Goal: Task Accomplishment & Management: Use online tool/utility

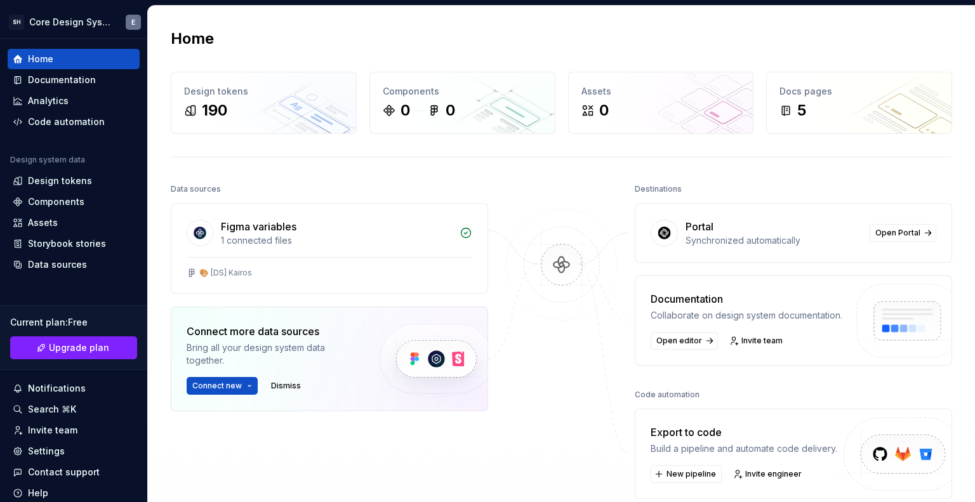
scroll to position [177, 0]
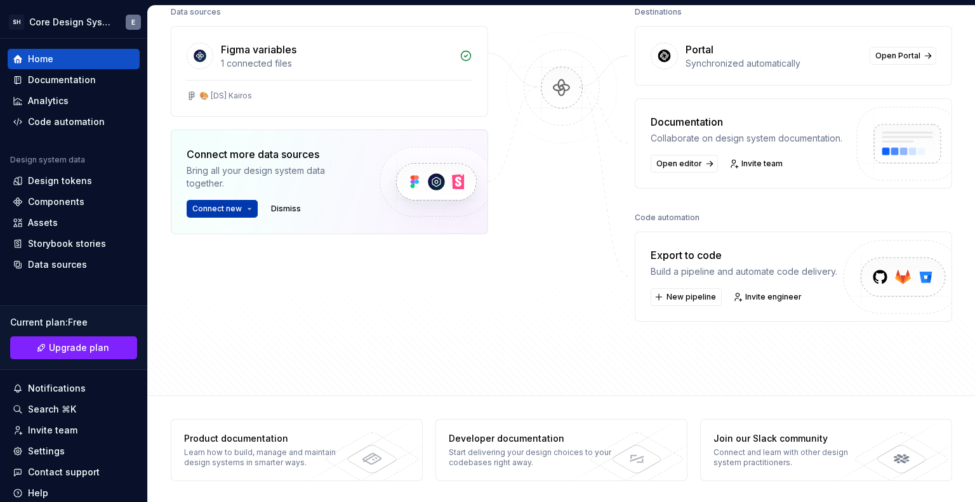
click at [200, 210] on span "Connect new" at bounding box center [217, 209] width 50 height 10
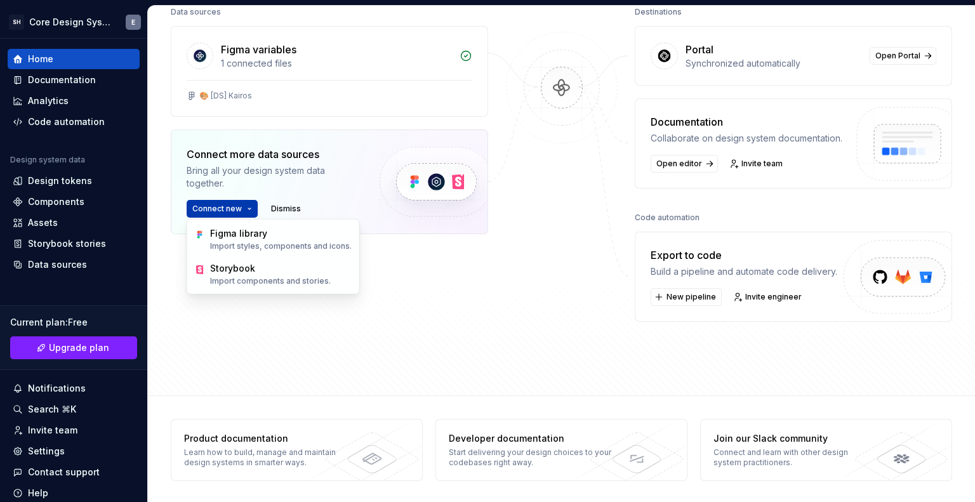
click at [200, 210] on span "Connect new" at bounding box center [217, 209] width 50 height 10
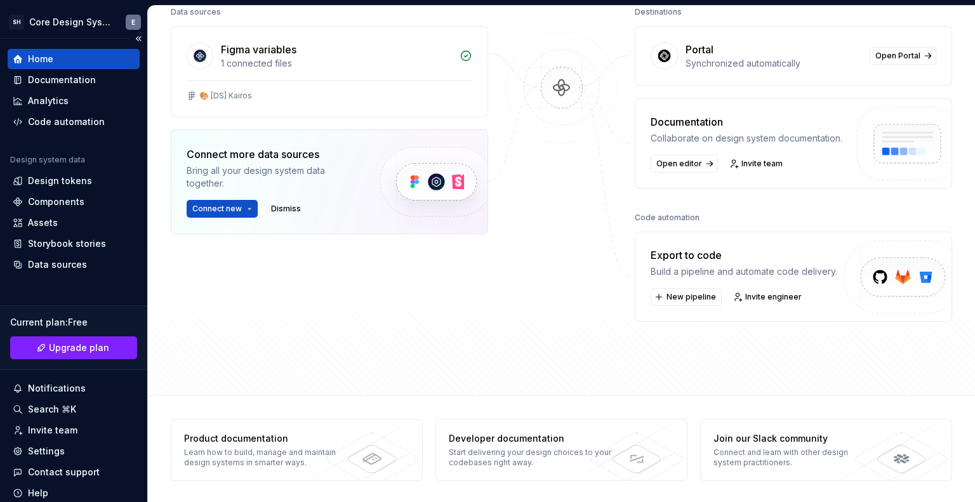
click at [79, 319] on div "Current plan : Free" at bounding box center [73, 322] width 127 height 13
click at [77, 344] on span "Upgrade plan" at bounding box center [79, 348] width 60 height 13
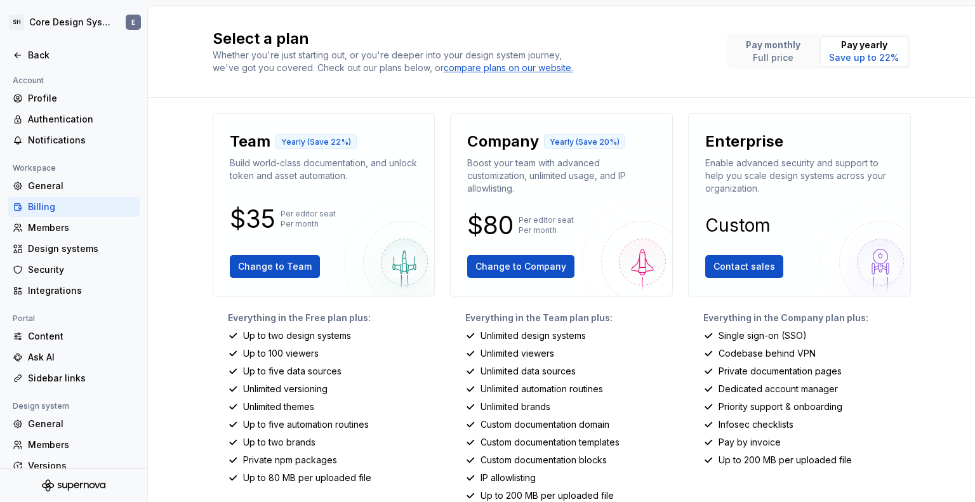
scroll to position [169, 0]
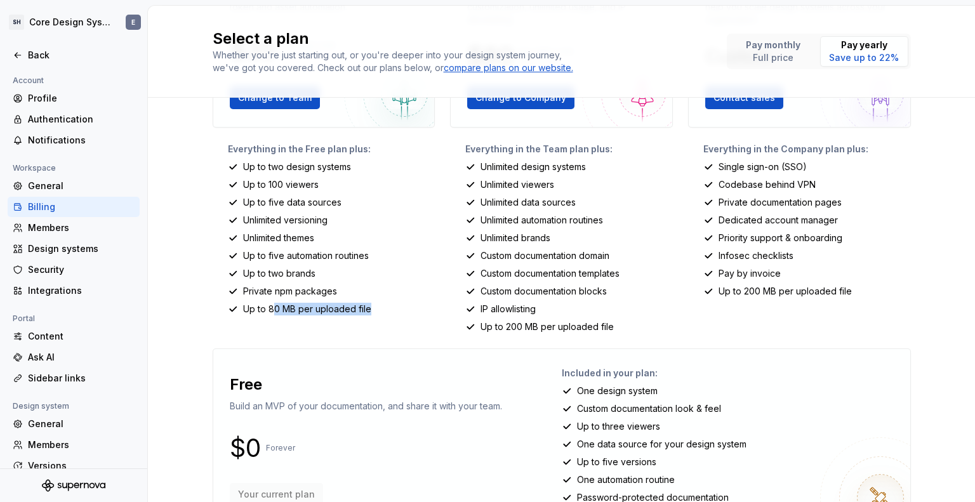
drag, startPoint x: 267, startPoint y: 311, endPoint x: 365, endPoint y: 309, distance: 98.4
click at [365, 309] on div "Up to 80 MB per uploaded file" at bounding box center [332, 309] width 208 height 13
click at [373, 312] on div "Up to 80 MB per uploaded file" at bounding box center [332, 309] width 208 height 13
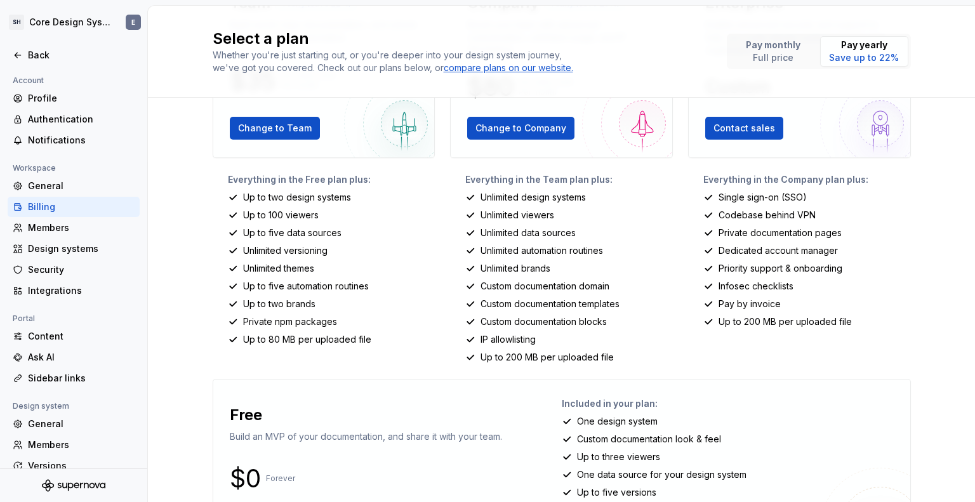
scroll to position [0, 0]
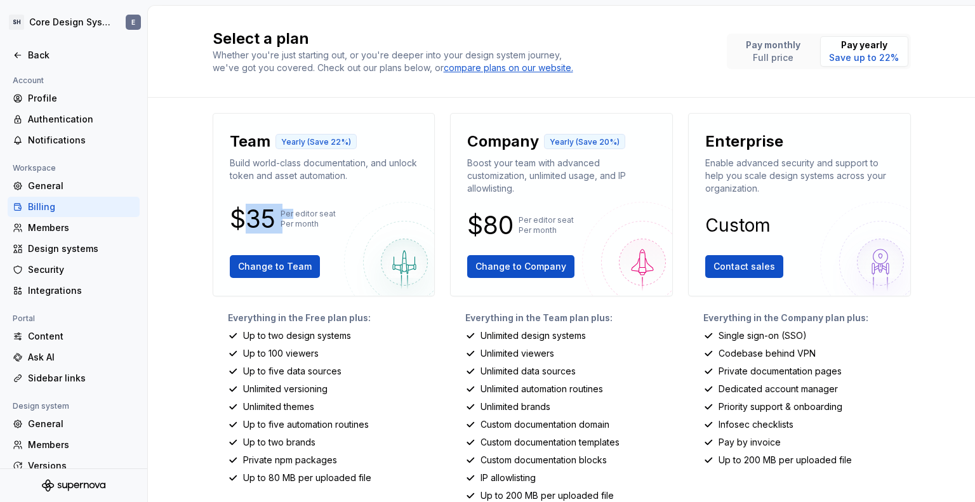
drag, startPoint x: 253, startPoint y: 216, endPoint x: 286, endPoint y: 215, distance: 33.0
click at [286, 215] on div "$35 Per editor seat Per month" at bounding box center [324, 219] width 189 height 20
click at [286, 215] on p "Per editor seat Per month" at bounding box center [308, 219] width 55 height 20
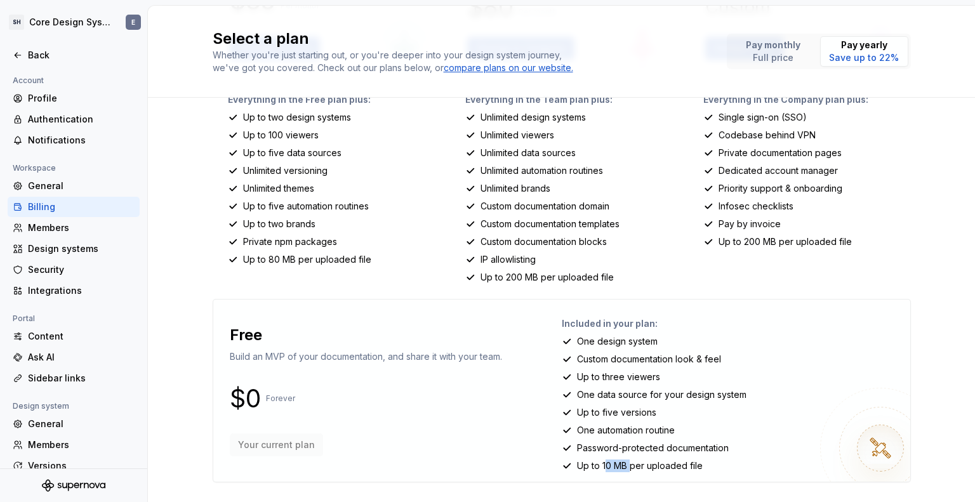
drag, startPoint x: 602, startPoint y: 464, endPoint x: 630, endPoint y: 463, distance: 28.0
click at [628, 463] on p "Up to 10 MB per uploaded file" at bounding box center [640, 466] width 126 height 13
click at [630, 463] on p "Up to 10 MB per uploaded file" at bounding box center [640, 466] width 126 height 13
drag, startPoint x: 620, startPoint y: 429, endPoint x: 634, endPoint y: 427, distance: 14.1
click at [634, 427] on p "One automation routine" at bounding box center [626, 430] width 98 height 13
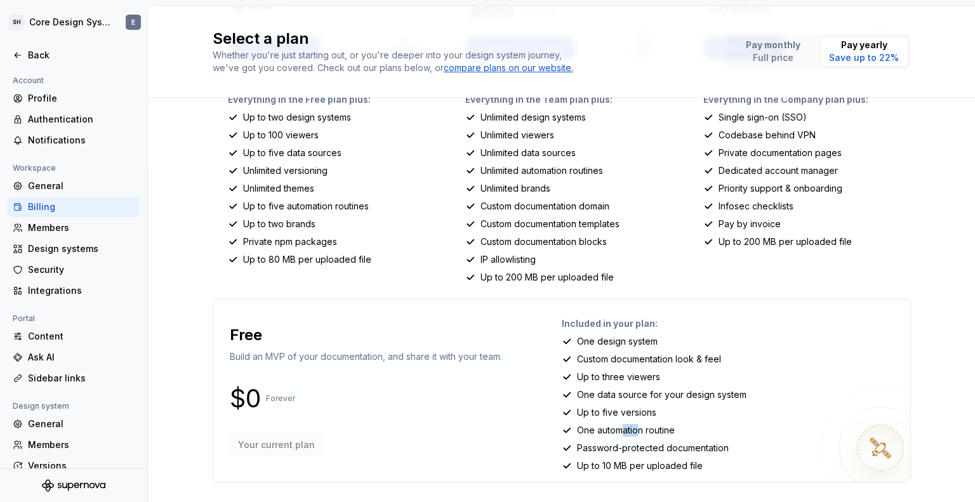
click at [634, 427] on p "One automation routine" at bounding box center [626, 430] width 98 height 13
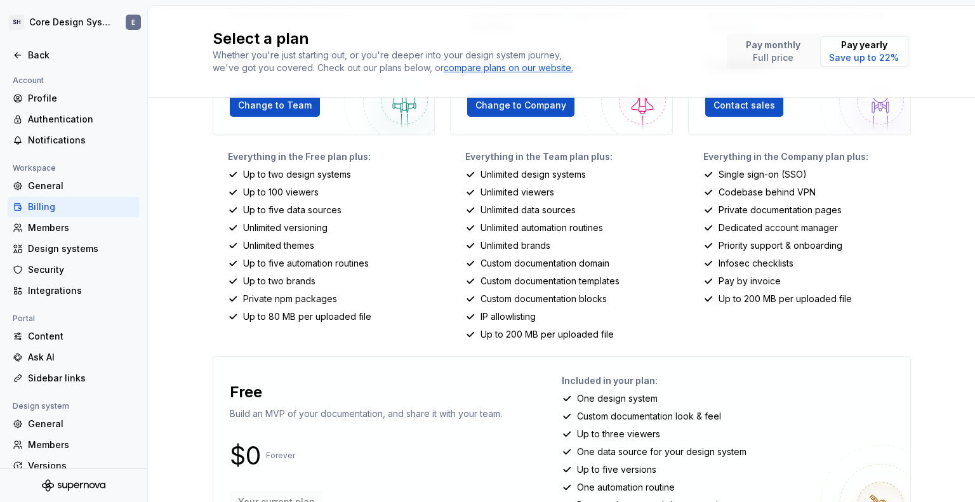
scroll to position [169, 0]
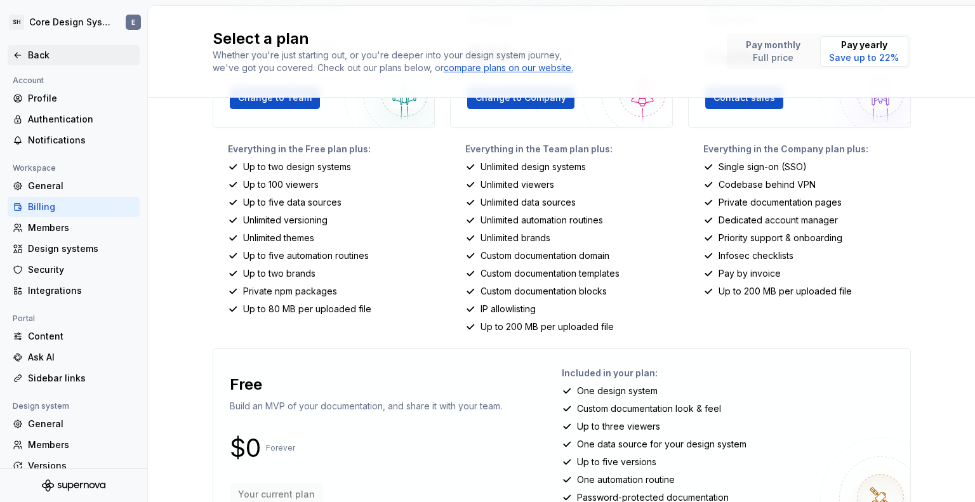
click at [42, 49] on div "Back" at bounding box center [81, 55] width 107 height 13
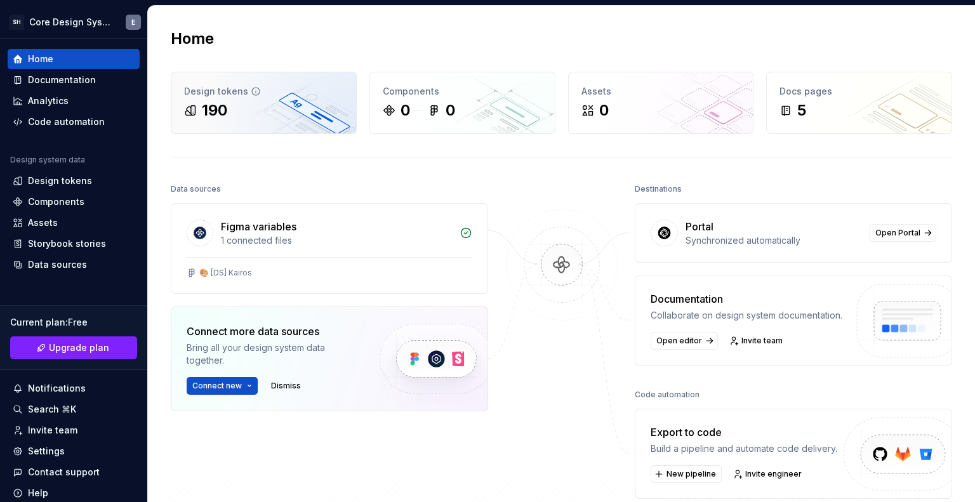
click at [243, 107] on div "190" at bounding box center [263, 110] width 159 height 20
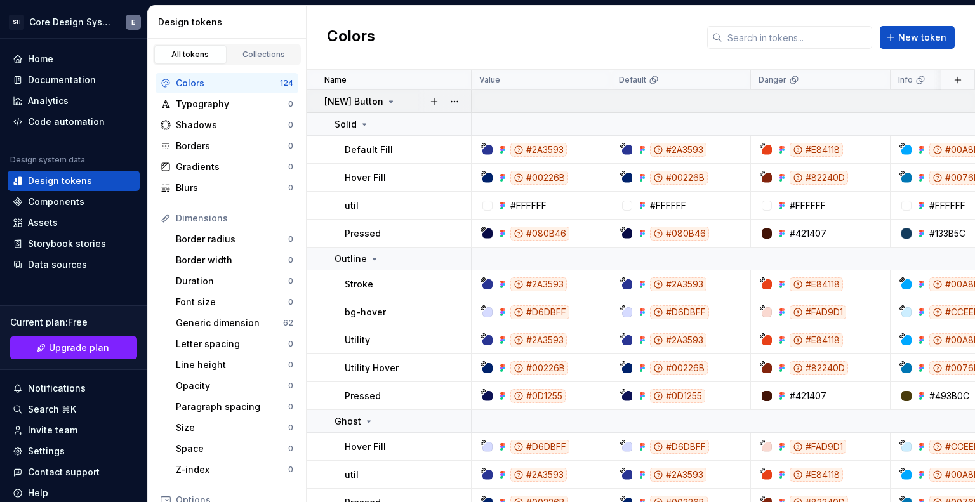
click at [392, 101] on icon at bounding box center [391, 101] width 10 height 10
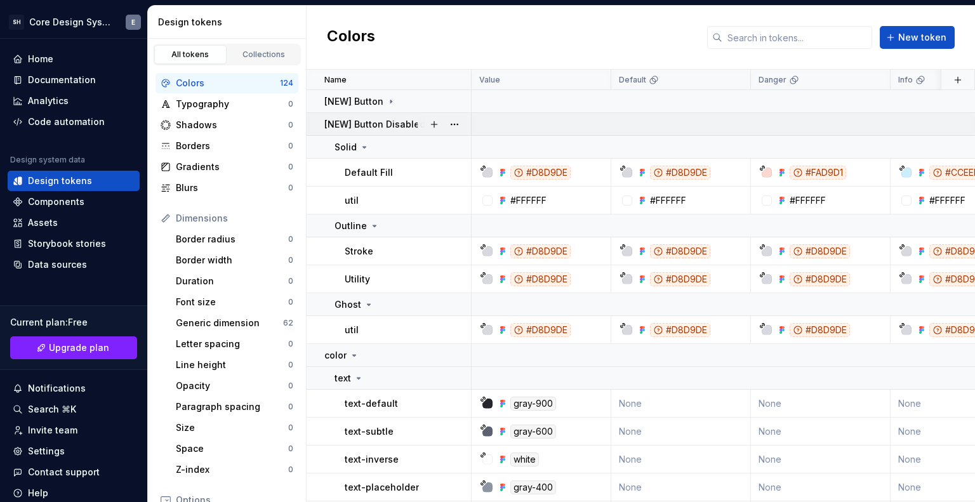
click at [391, 126] on p "[NEW] Button Disabled" at bounding box center [374, 124] width 101 height 13
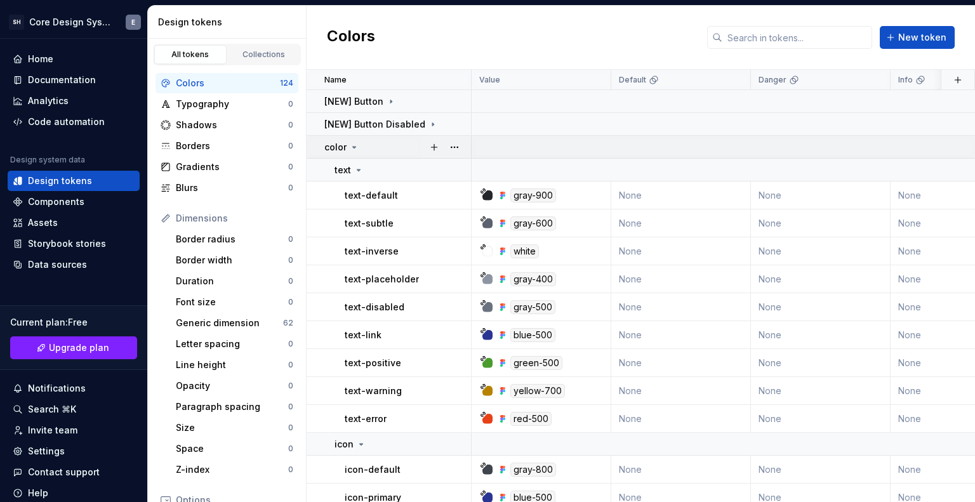
click at [341, 146] on p "color" at bounding box center [335, 147] width 22 height 13
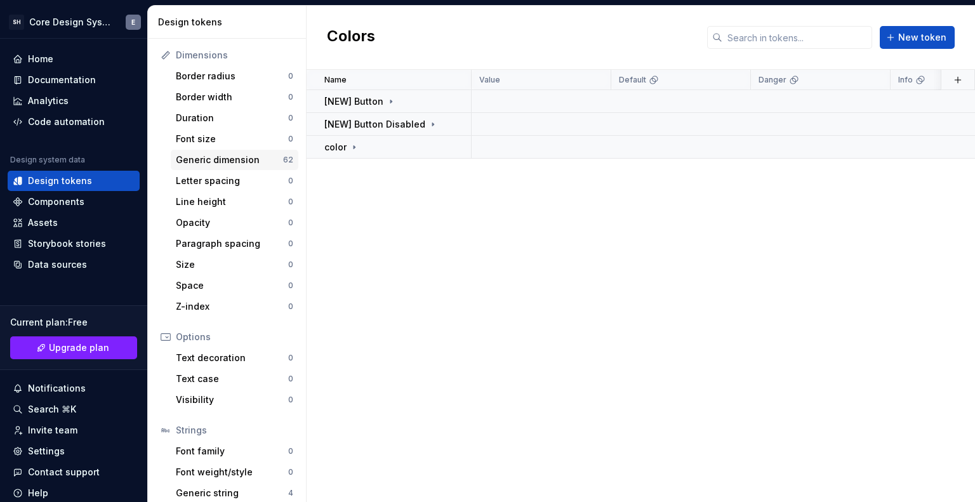
scroll to position [192, 0]
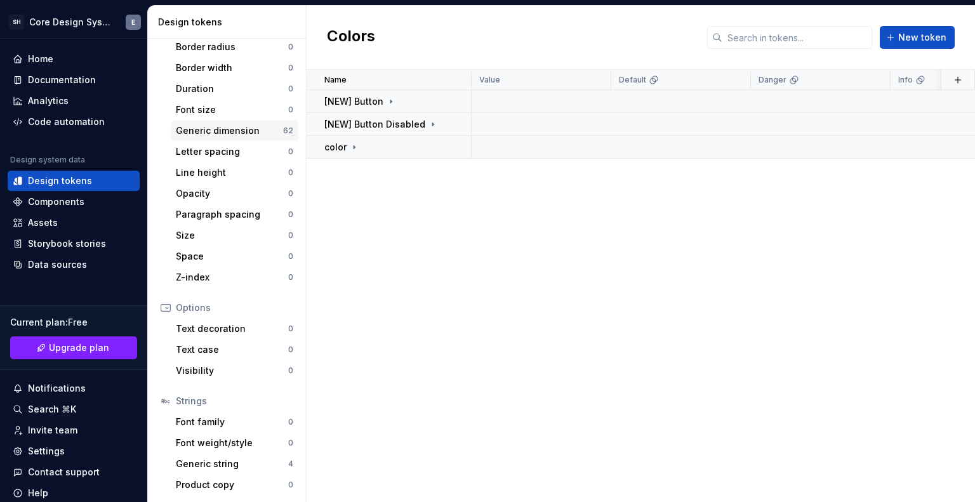
click at [224, 126] on div "Generic dimension" at bounding box center [229, 130] width 107 height 13
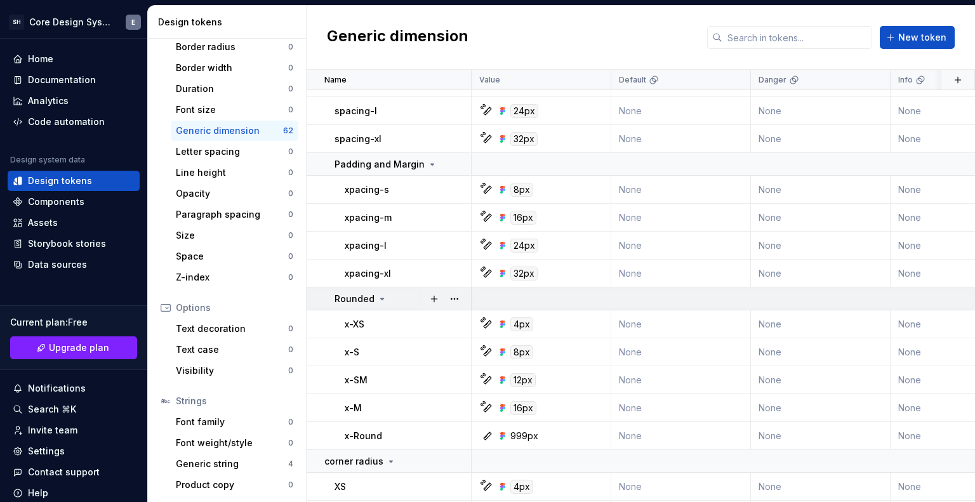
scroll to position [1216, 0]
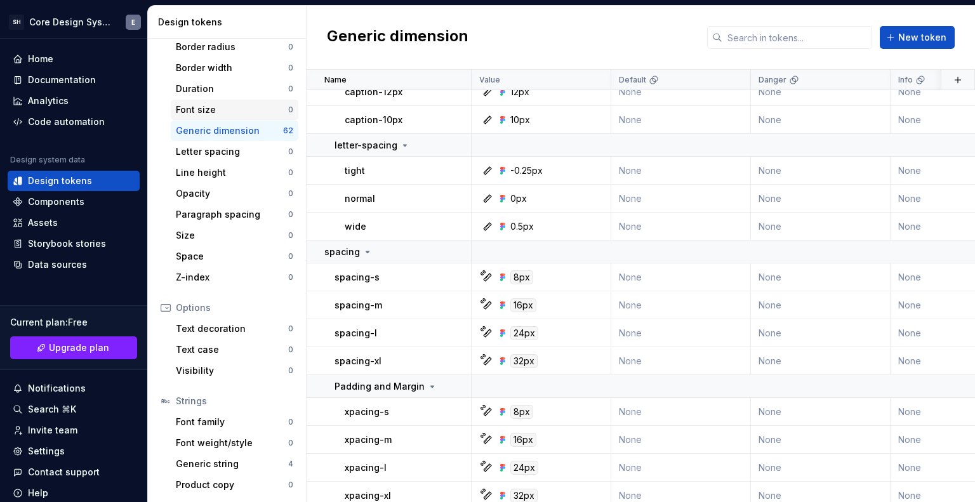
click at [206, 107] on div "Font size" at bounding box center [232, 109] width 112 height 13
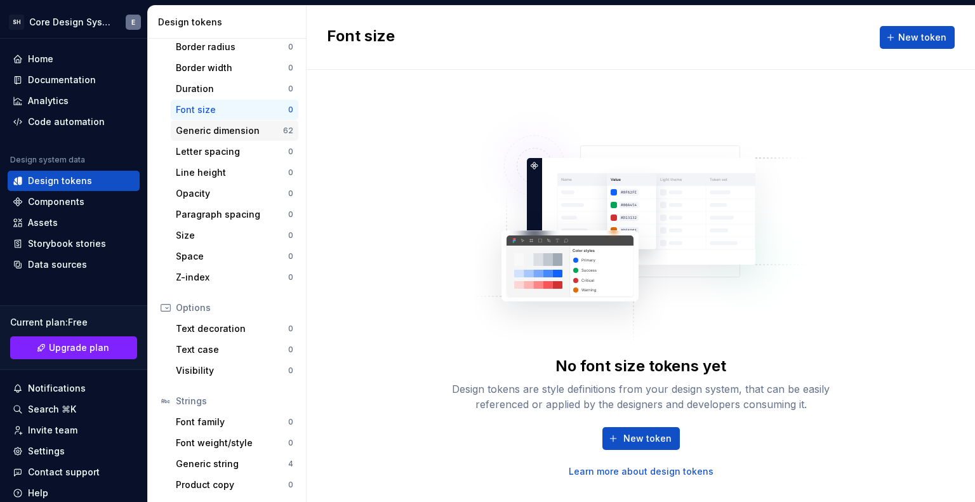
click at [201, 131] on div "Generic dimension" at bounding box center [229, 130] width 107 height 13
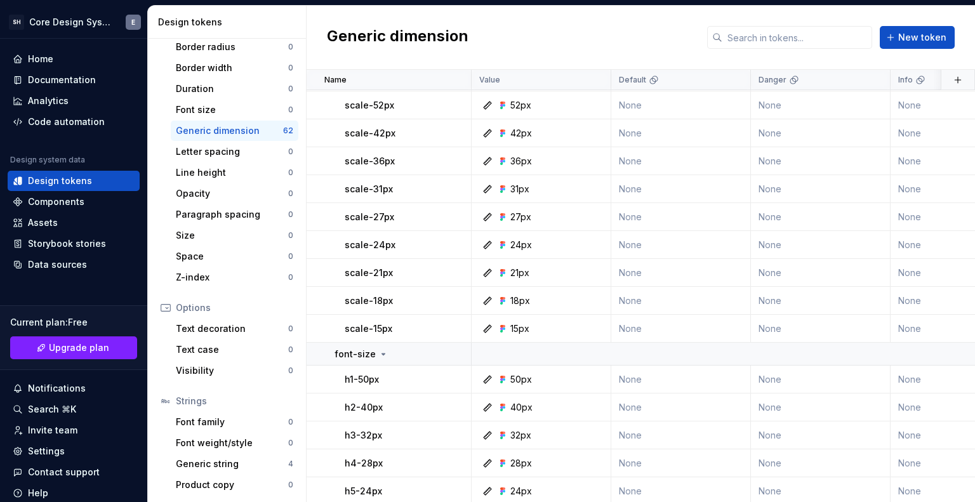
scroll to position [846, 0]
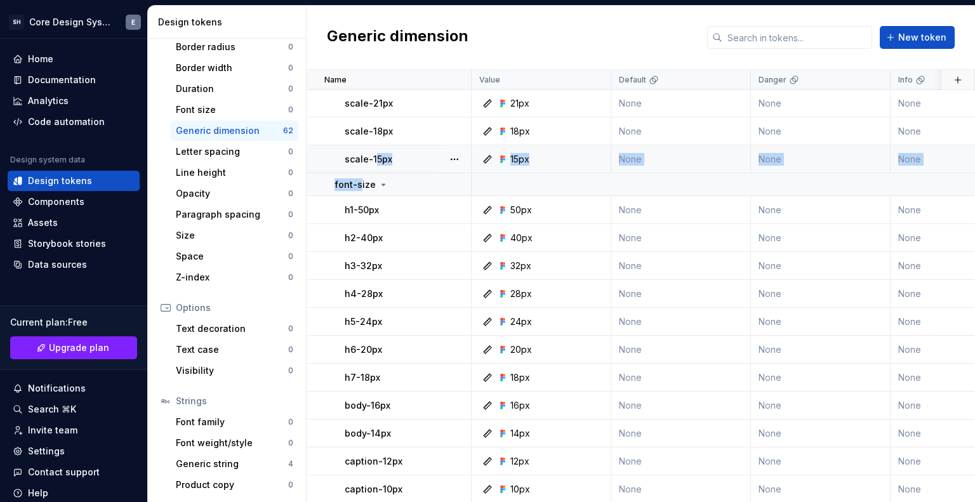
drag, startPoint x: 358, startPoint y: 183, endPoint x: 376, endPoint y: 169, distance: 23.1
click at [452, 189] on button "button" at bounding box center [455, 185] width 18 height 18
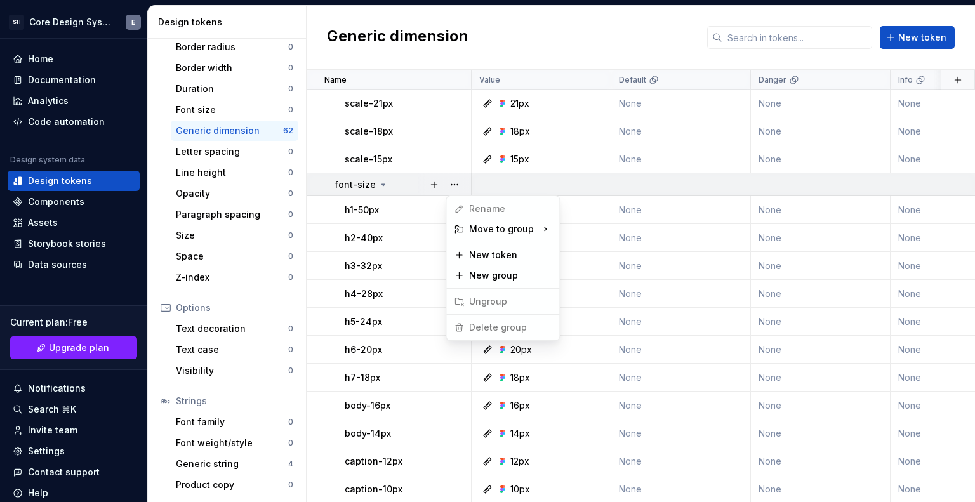
click at [363, 187] on html "SH Core Design System E Home Documentation Analytics Code automation Design sys…" at bounding box center [487, 251] width 975 height 502
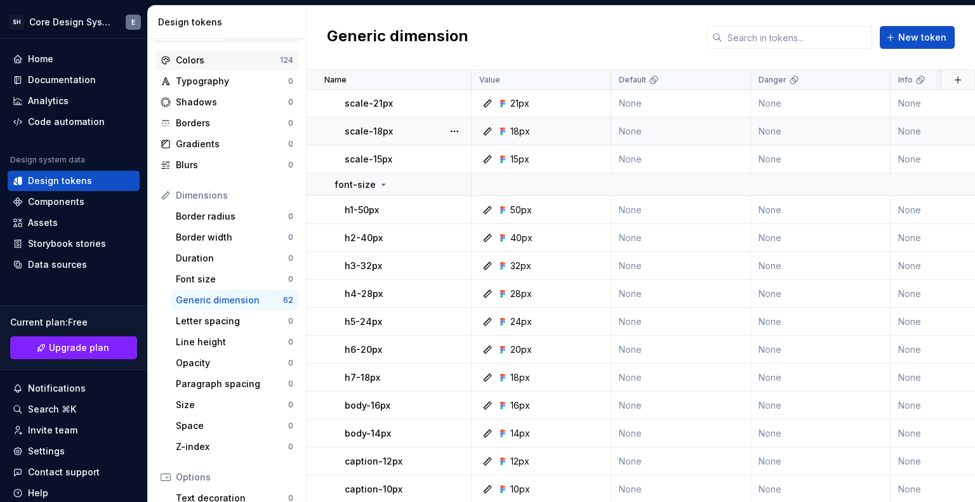
click at [223, 51] on div "Colors 124" at bounding box center [227, 60] width 143 height 20
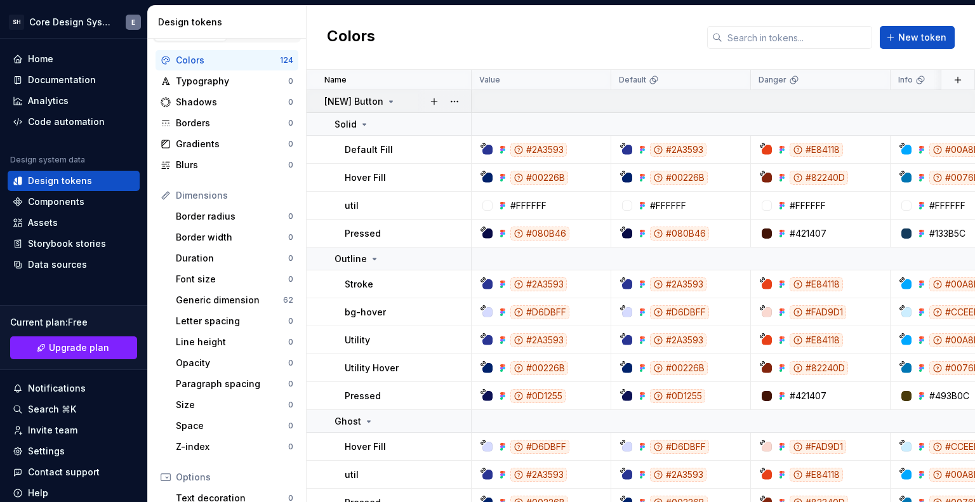
click at [390, 102] on icon at bounding box center [391, 101] width 3 height 1
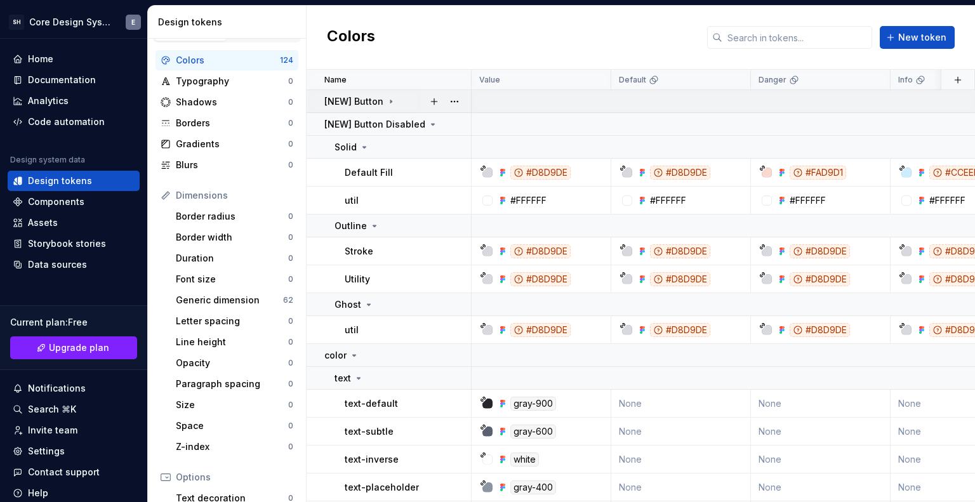
drag, startPoint x: 389, startPoint y: 102, endPoint x: 389, endPoint y: 109, distance: 7.0
click at [390, 102] on icon at bounding box center [390, 101] width 1 height 3
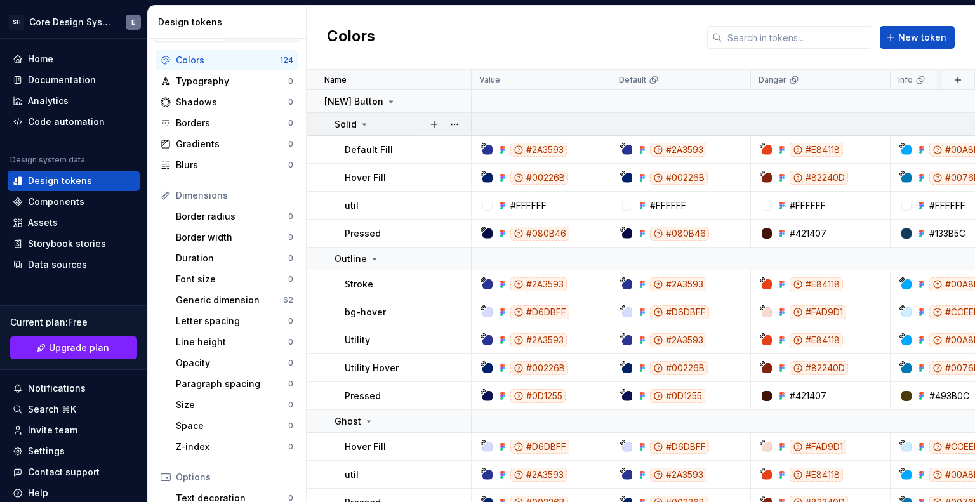
click at [359, 124] on icon at bounding box center [364, 124] width 10 height 10
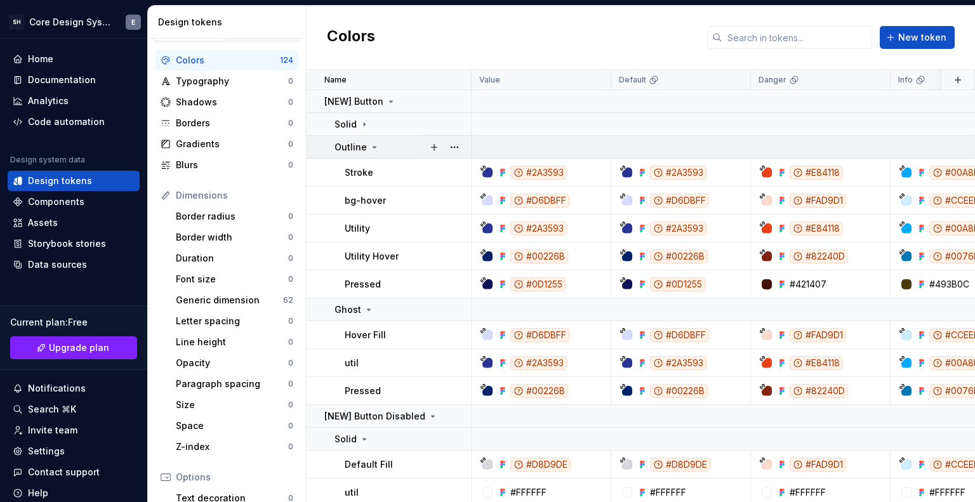
click at [354, 147] on p "Outline" at bounding box center [351, 147] width 32 height 13
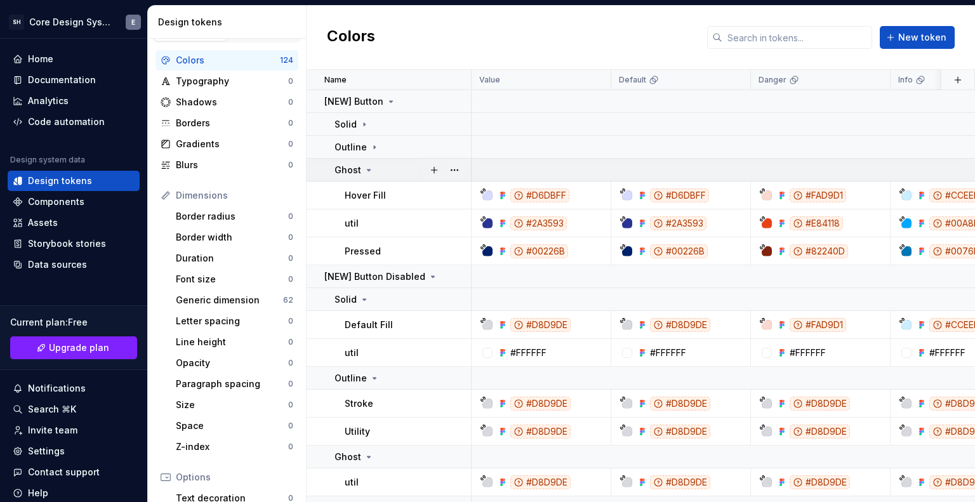
click at [354, 173] on p "Ghost" at bounding box center [348, 170] width 27 height 13
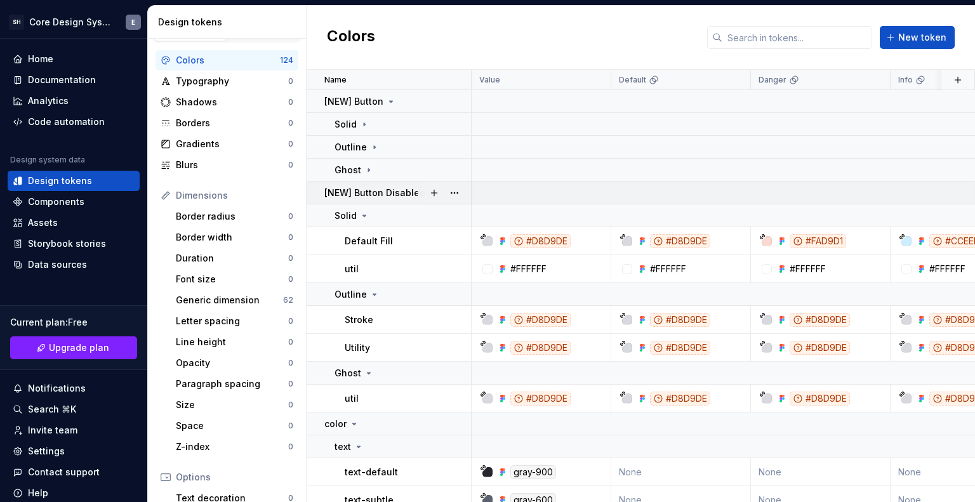
click at [354, 190] on p "[NEW] Button Disabled" at bounding box center [374, 193] width 101 height 13
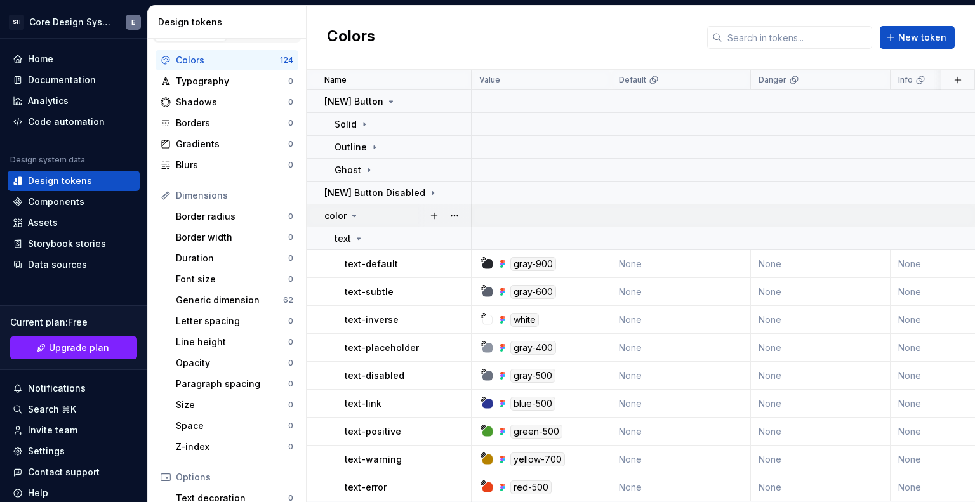
click at [346, 218] on div "color" at bounding box center [341, 215] width 35 height 13
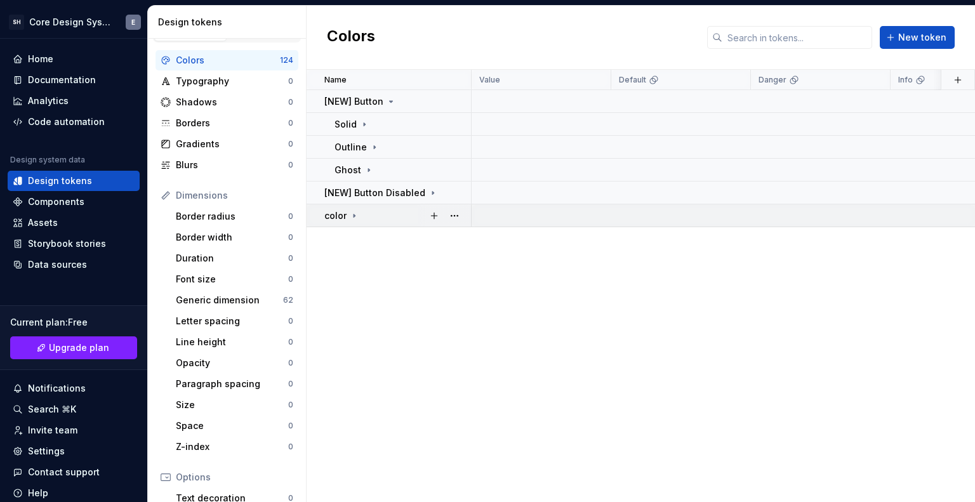
click at [346, 218] on div "color" at bounding box center [341, 215] width 35 height 13
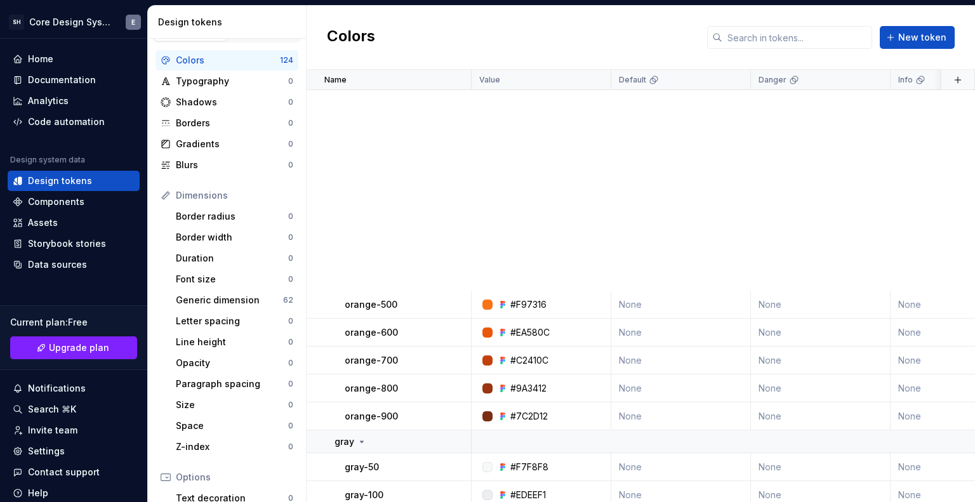
scroll to position [3062, 0]
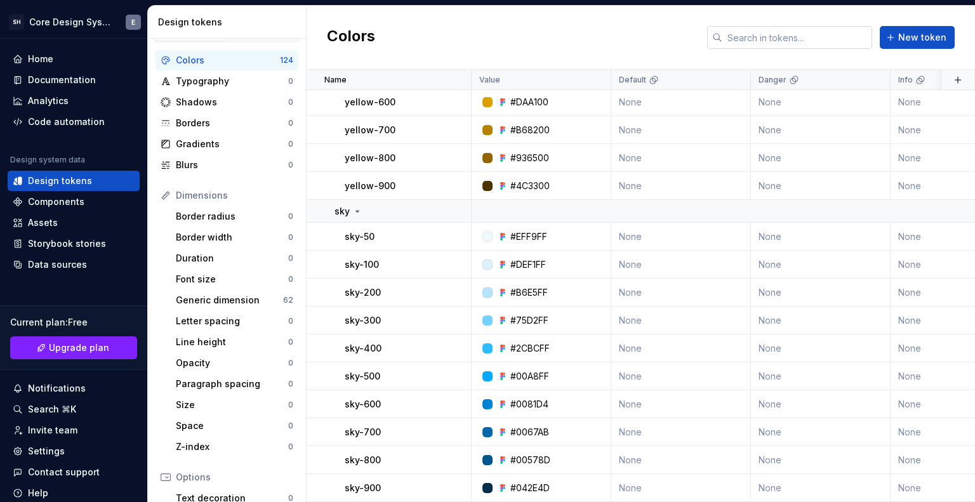
click at [761, 46] on input "text" at bounding box center [797, 37] width 150 height 23
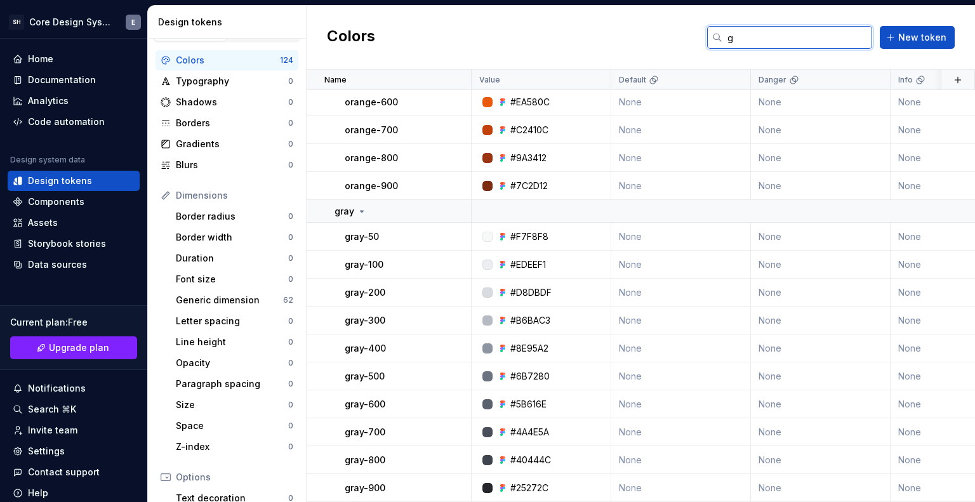
scroll to position [1115, 0]
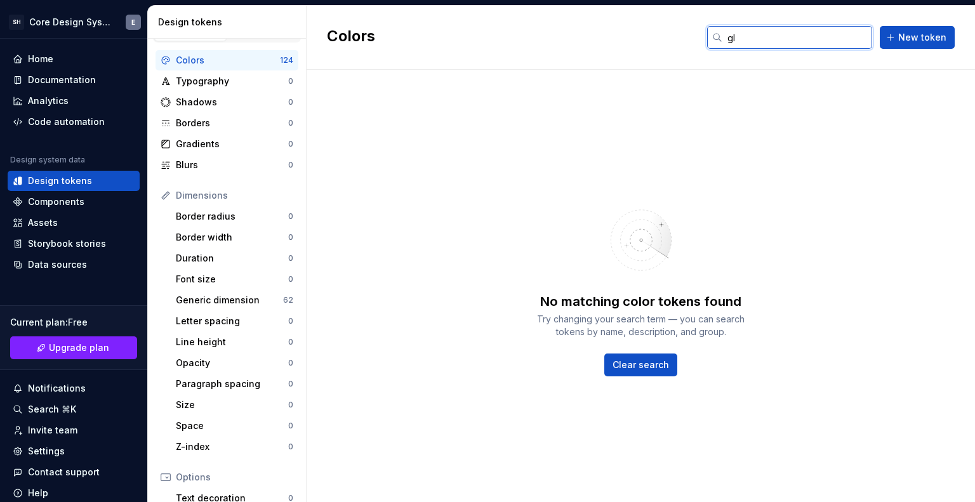
type input "g"
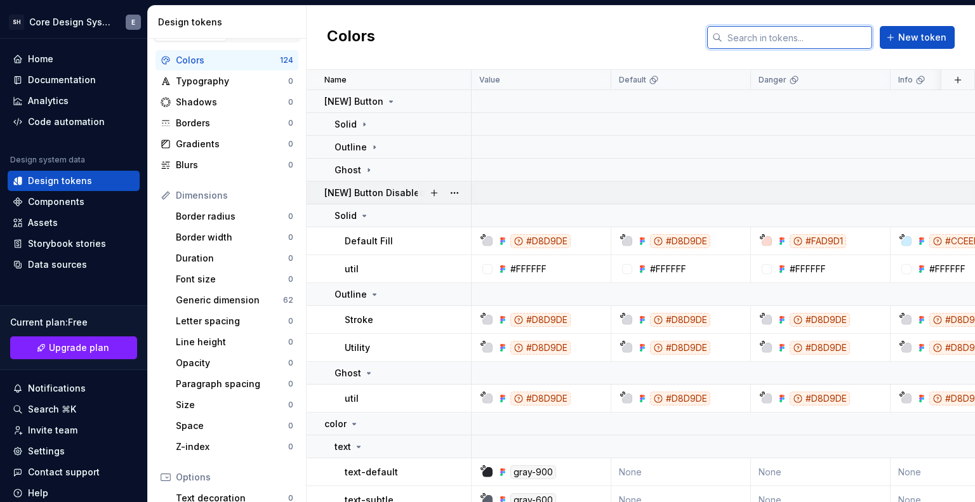
scroll to position [338, 0]
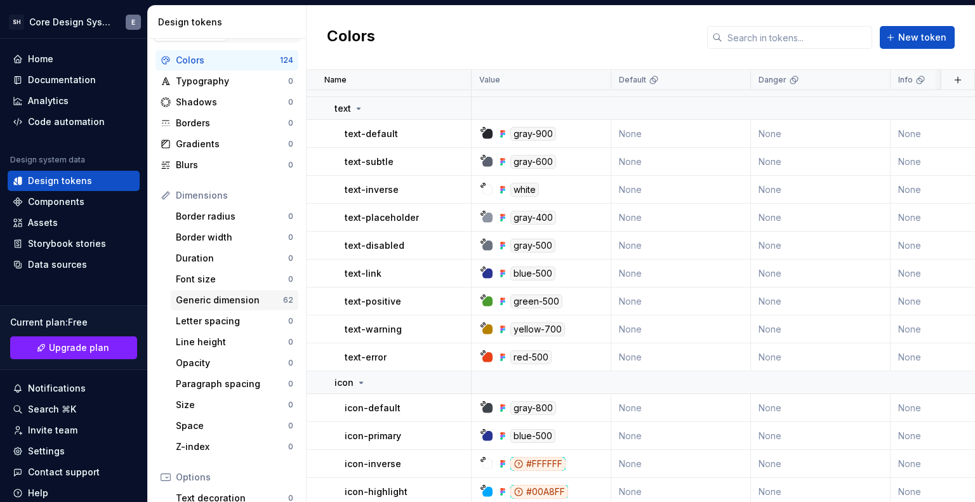
click at [255, 294] on div "Generic dimension" at bounding box center [229, 300] width 107 height 13
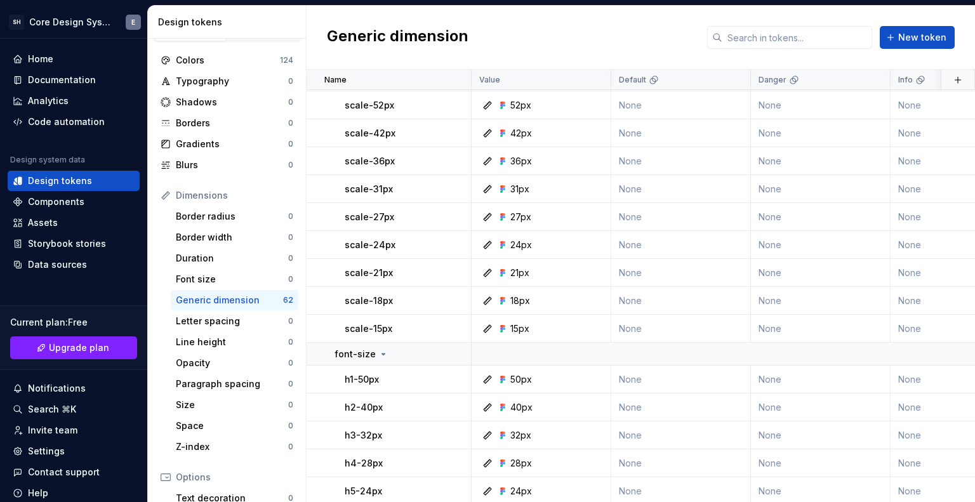
scroll to position [846, 0]
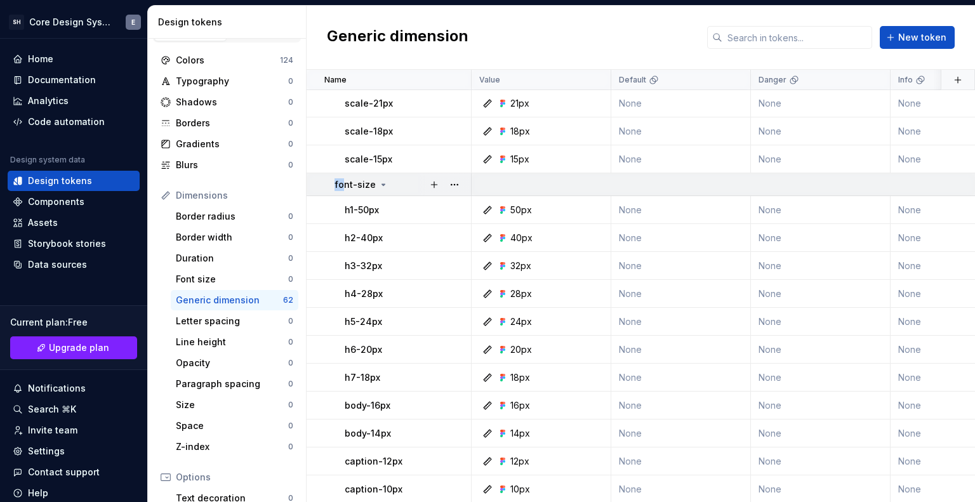
drag, startPoint x: 343, startPoint y: 182, endPoint x: 313, endPoint y: 175, distance: 30.8
click at [313, 175] on td "font-size" at bounding box center [389, 184] width 165 height 23
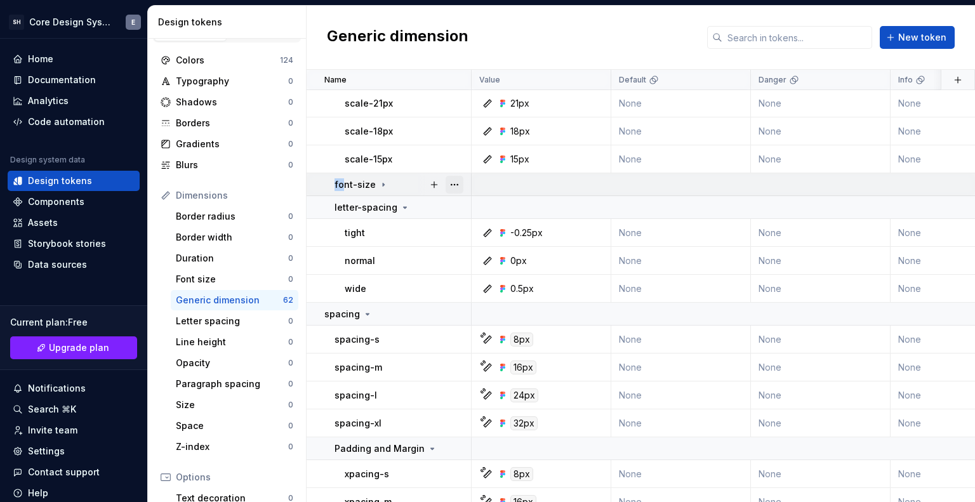
click at [454, 183] on button "button" at bounding box center [455, 185] width 18 height 18
click at [387, 212] on html "SH Core Design System E Home Documentation Analytics Code automation Design sys…" at bounding box center [487, 251] width 975 height 502
click at [391, 209] on p "letter-spacing" at bounding box center [366, 207] width 63 height 13
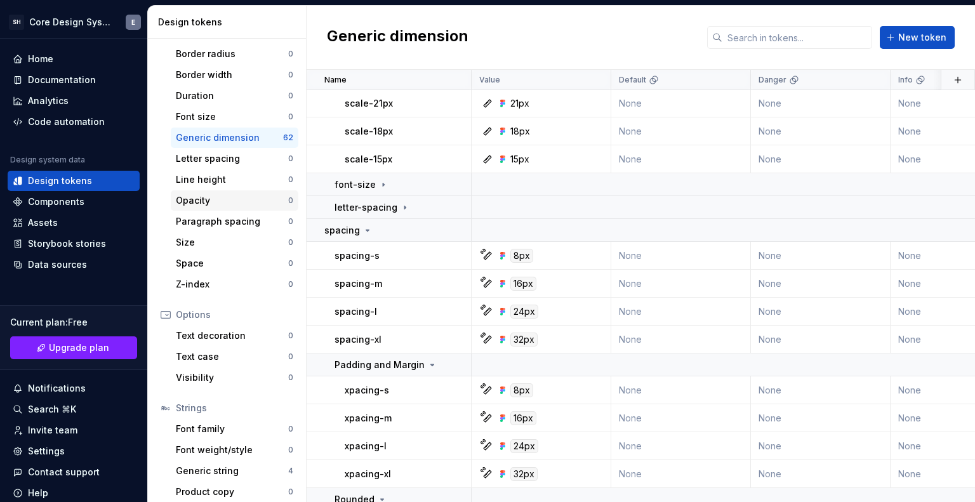
scroll to position [192, 0]
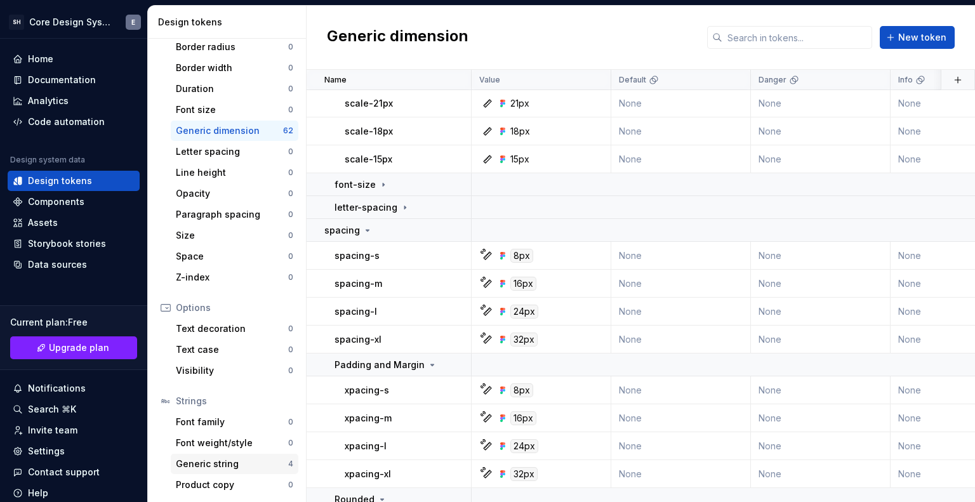
click at [219, 464] on div "Generic string" at bounding box center [232, 464] width 112 height 13
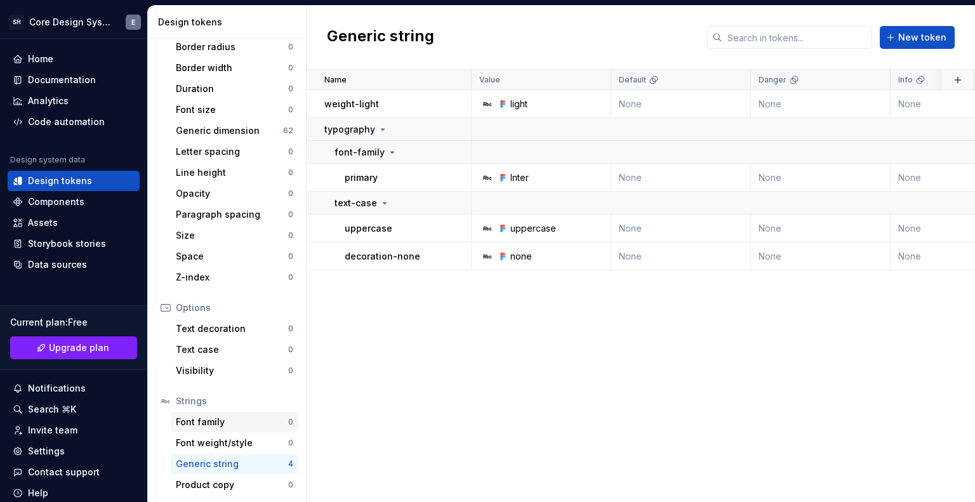
click at [237, 416] on div "Font family" at bounding box center [232, 422] width 112 height 13
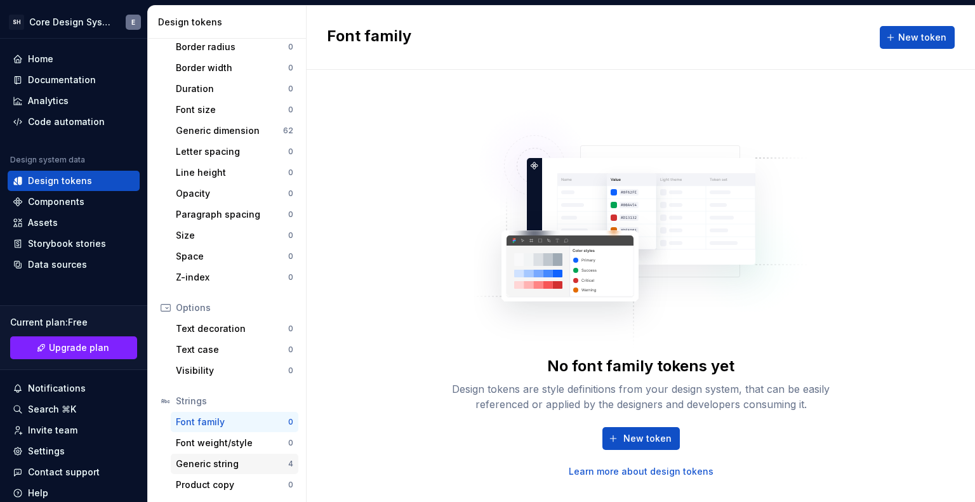
click at [230, 466] on div "Generic string" at bounding box center [232, 464] width 112 height 13
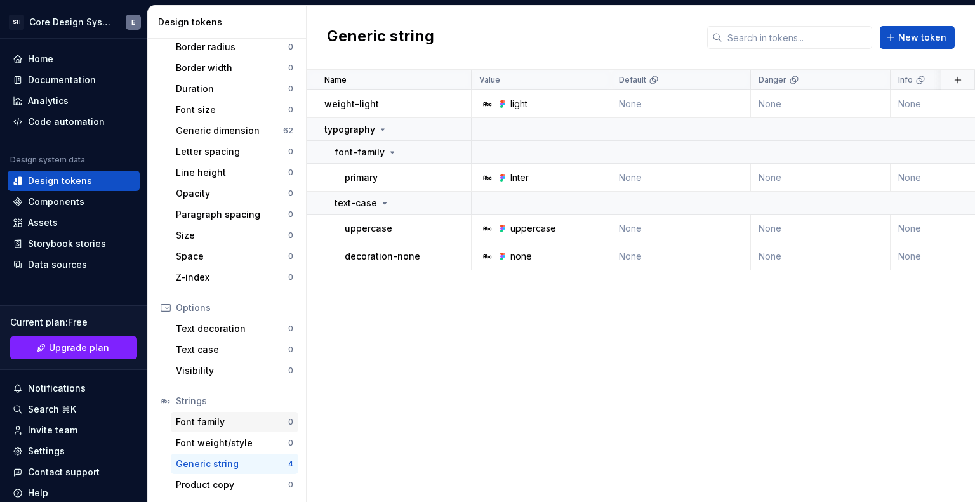
click at [229, 416] on div "Font family" at bounding box center [232, 422] width 112 height 13
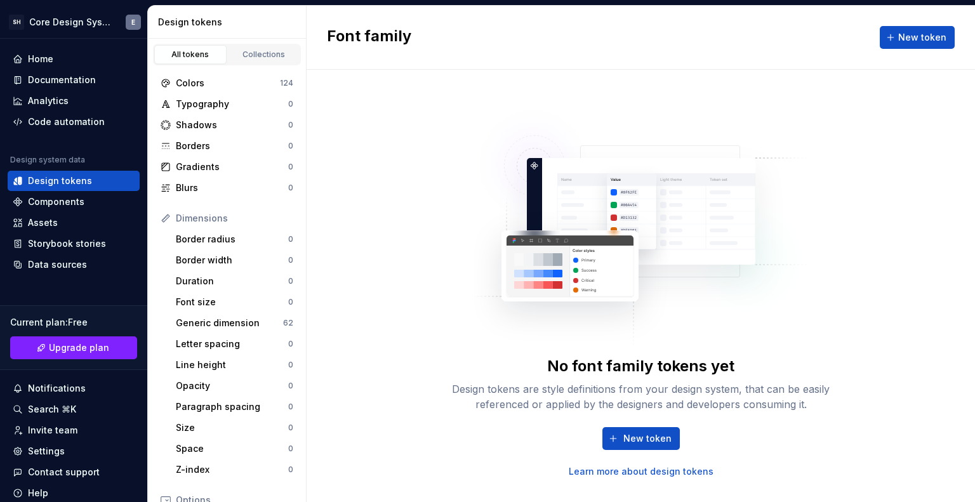
click at [259, 42] on div "All tokens Collections" at bounding box center [227, 52] width 158 height 27
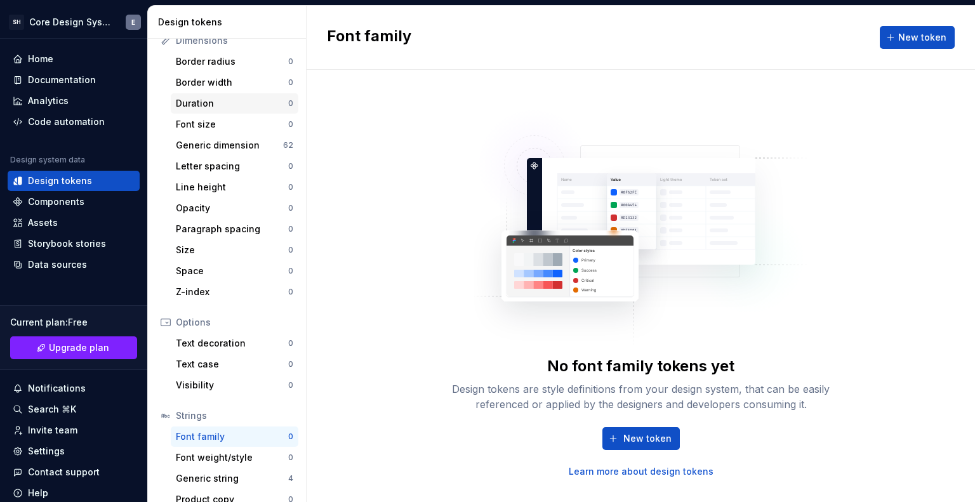
scroll to position [192, 0]
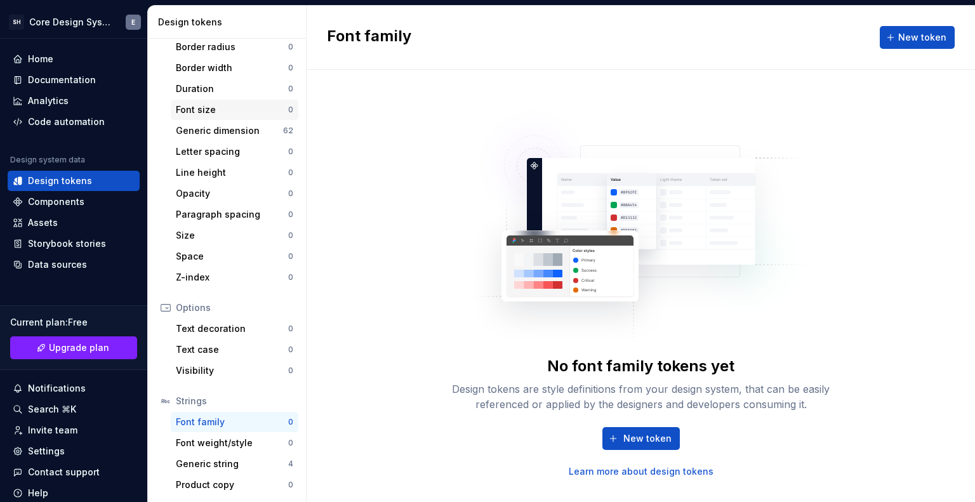
click at [223, 109] on div "Font size" at bounding box center [232, 109] width 112 height 13
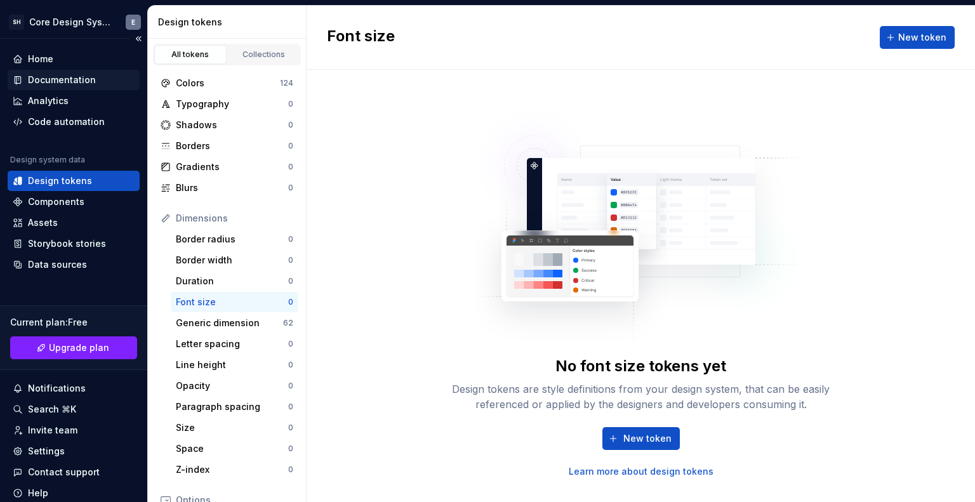
click at [79, 74] on div "Documentation" at bounding box center [62, 80] width 68 height 13
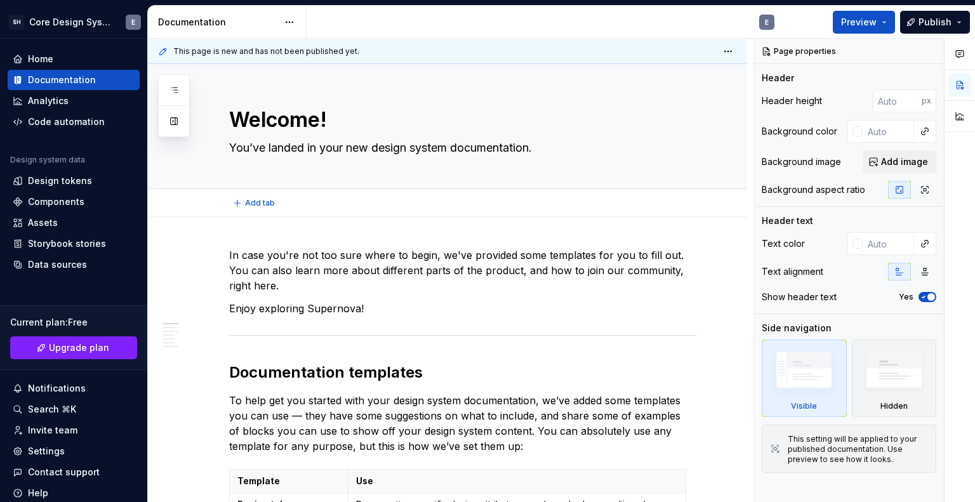
type textarea "*"
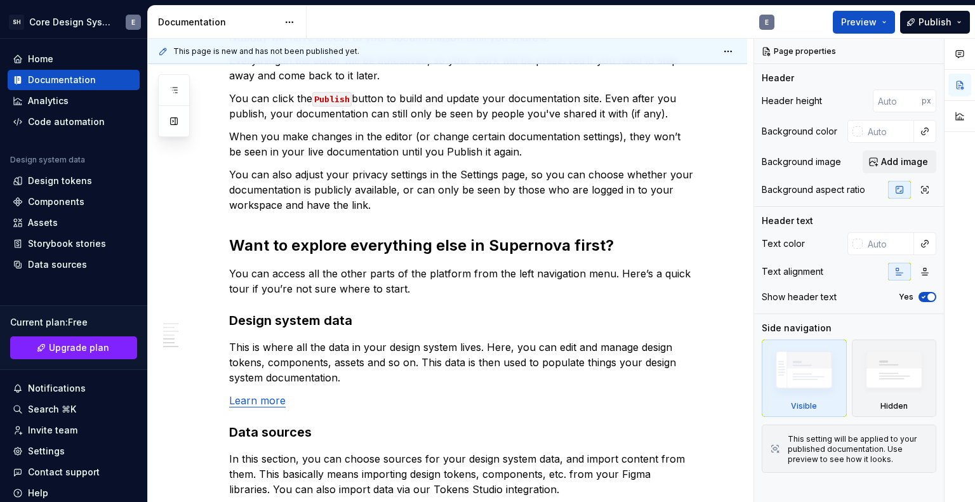
scroll to position [1093, 0]
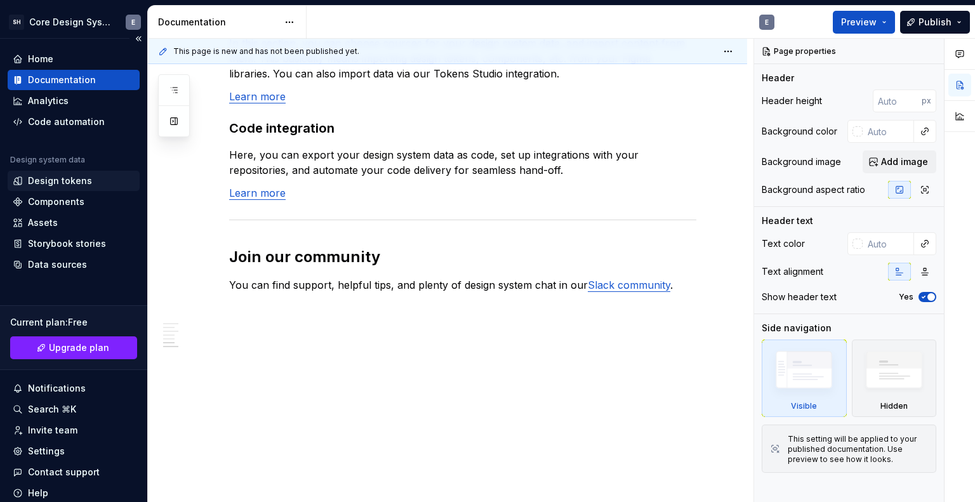
click at [69, 184] on div "Design tokens" at bounding box center [60, 181] width 64 height 13
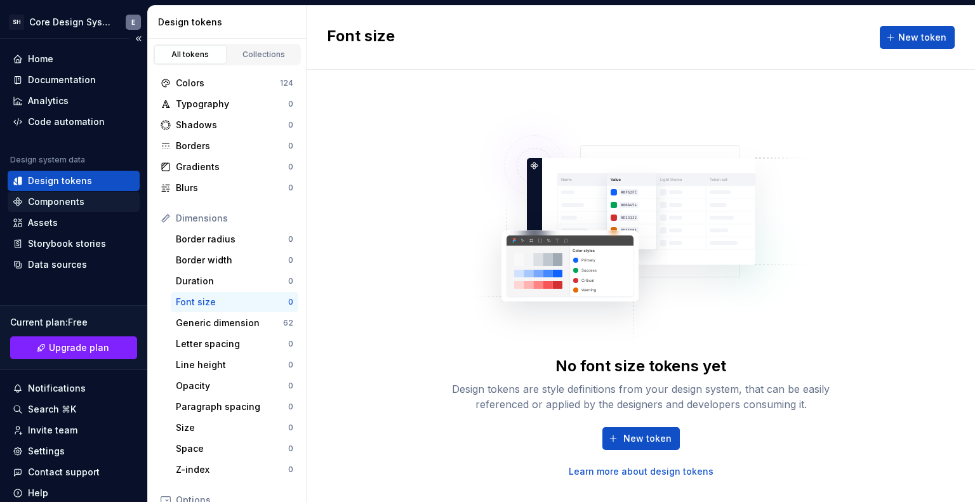
click at [67, 203] on div "Components" at bounding box center [56, 202] width 56 height 13
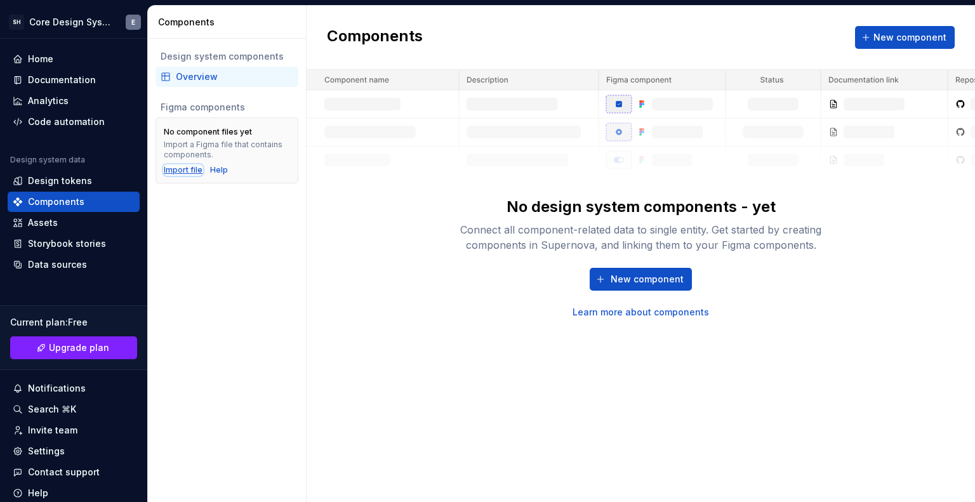
click at [185, 171] on div "Import file" at bounding box center [183, 170] width 39 height 10
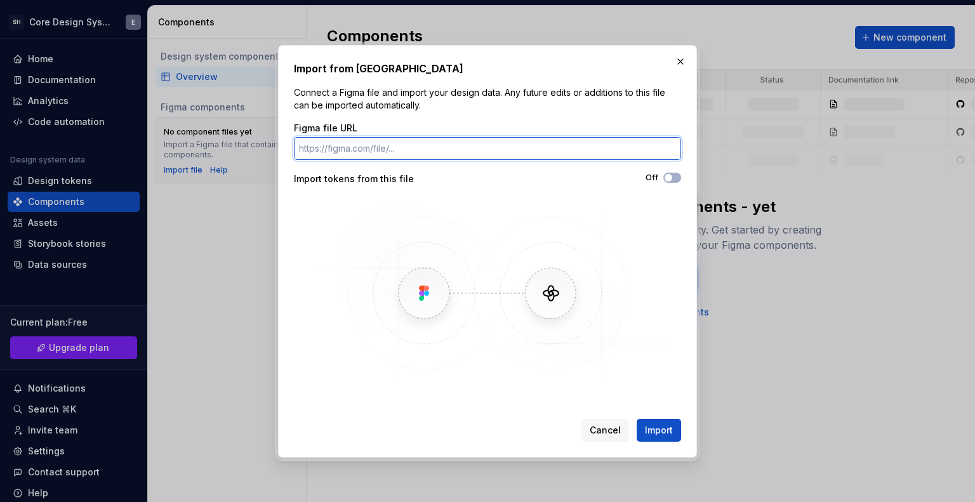
paste input "[URL][DOMAIN_NAME]"
type input "[URL][DOMAIN_NAME]"
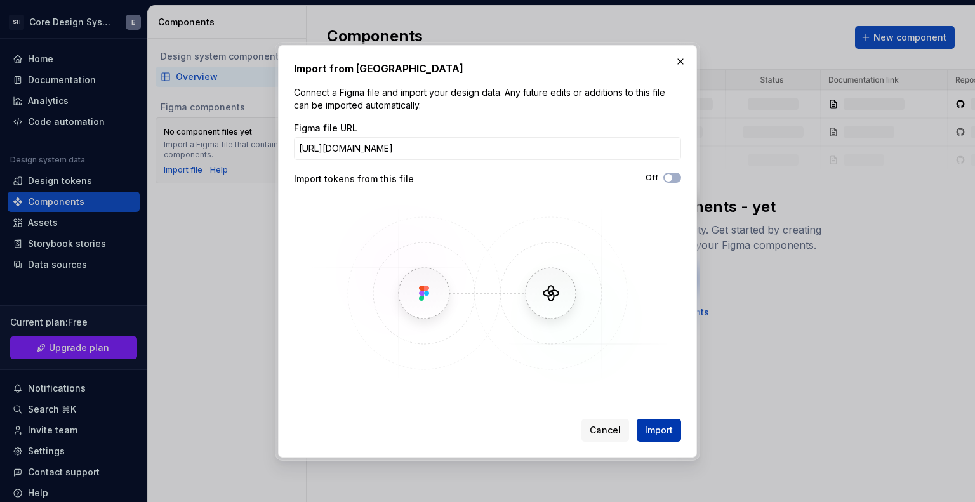
click at [663, 430] on span "Import" at bounding box center [659, 430] width 28 height 13
click at [670, 433] on span "Import" at bounding box center [659, 430] width 28 height 13
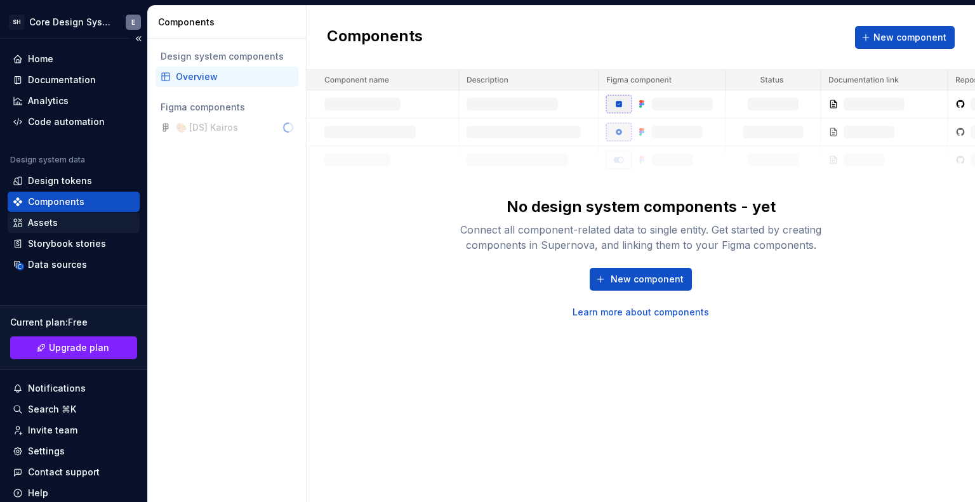
click at [55, 220] on div "Assets" at bounding box center [43, 222] width 30 height 13
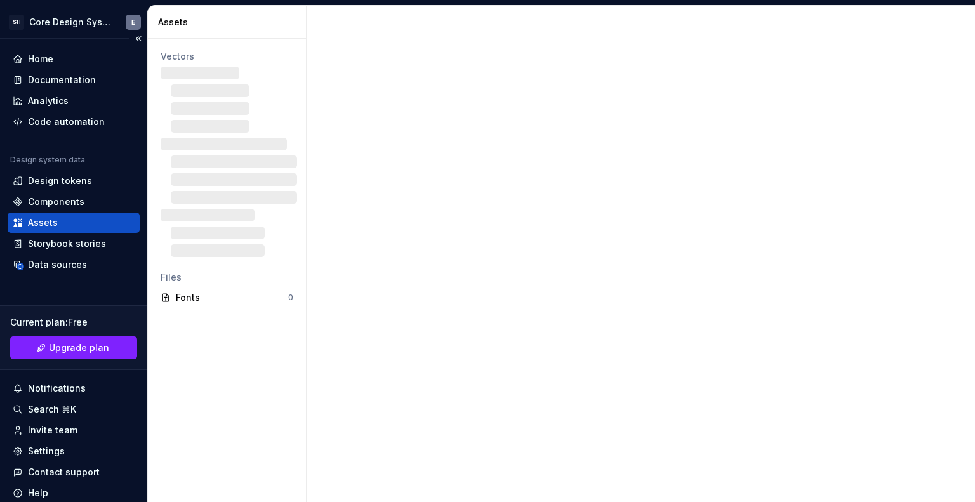
click at [55, 220] on div "Assets" at bounding box center [43, 222] width 30 height 13
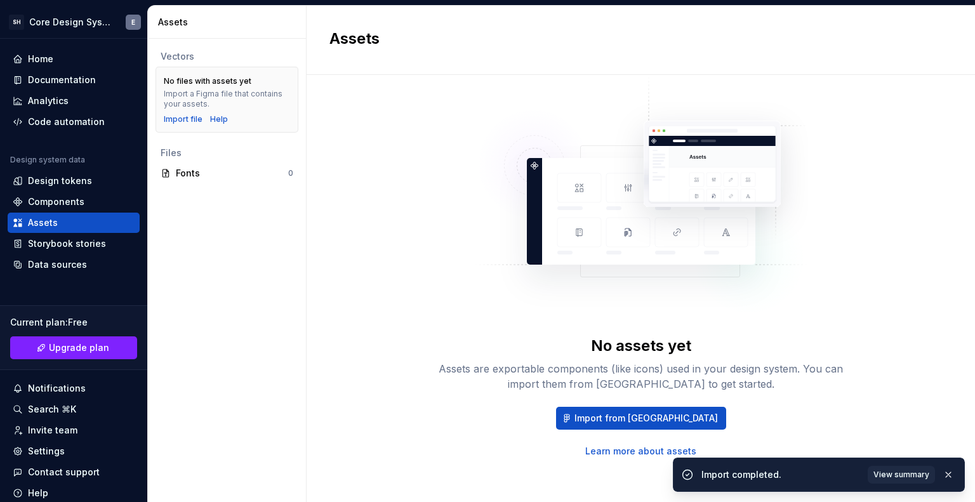
scroll to position [27, 0]
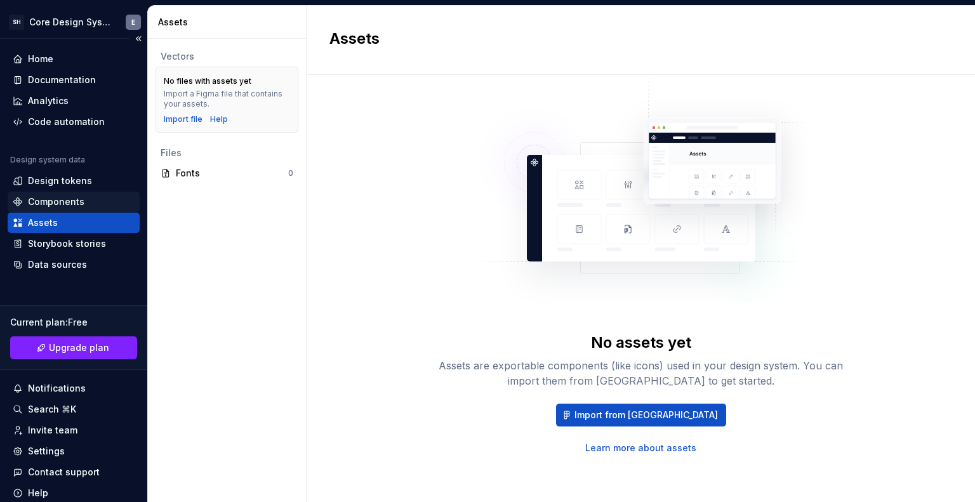
click at [55, 197] on div "Components" at bounding box center [56, 202] width 56 height 13
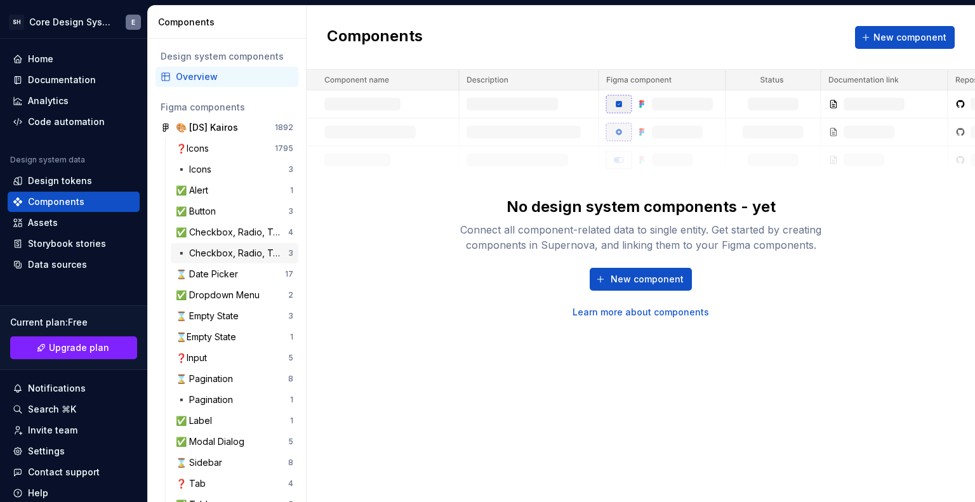
click at [231, 248] on div "▪️ Checkbox, Radio, Toggle (new)" at bounding box center [232, 253] width 112 height 13
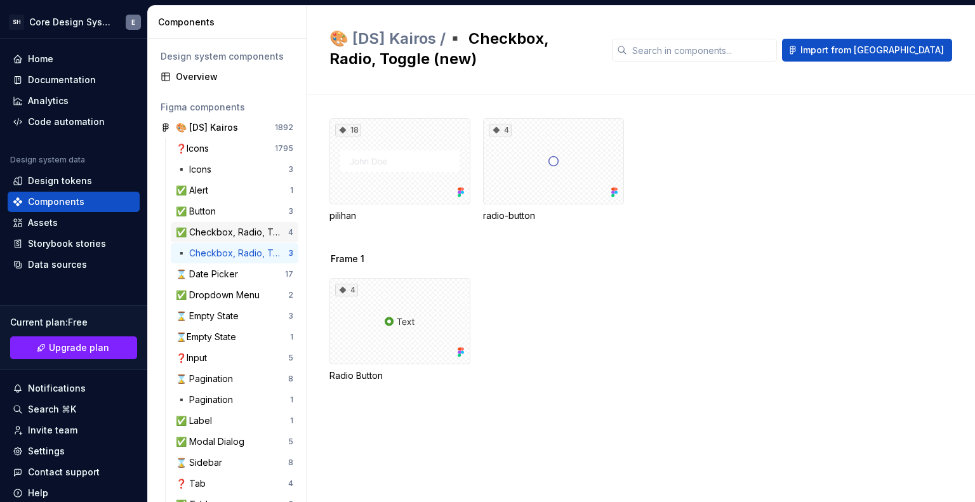
click at [211, 230] on div "✅ Checkbox, Radio, Toggle" at bounding box center [232, 232] width 112 height 13
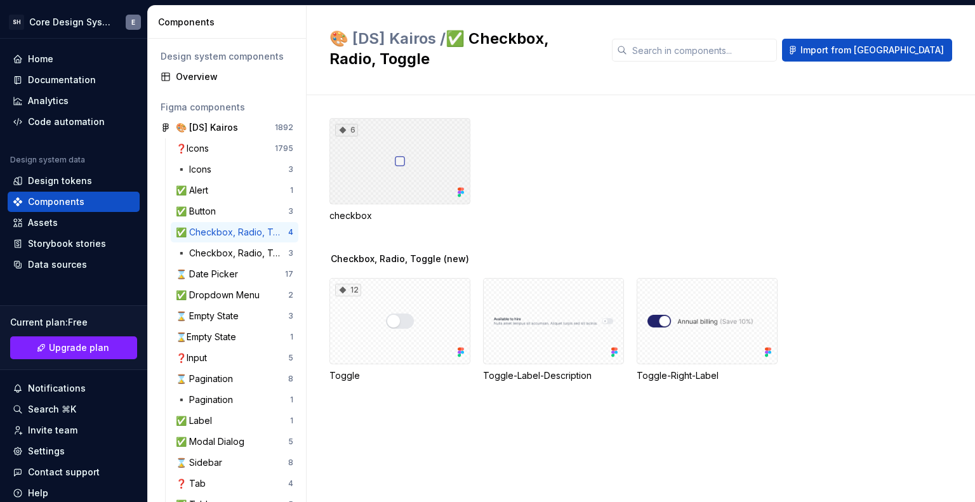
click at [375, 127] on div "6" at bounding box center [399, 161] width 141 height 86
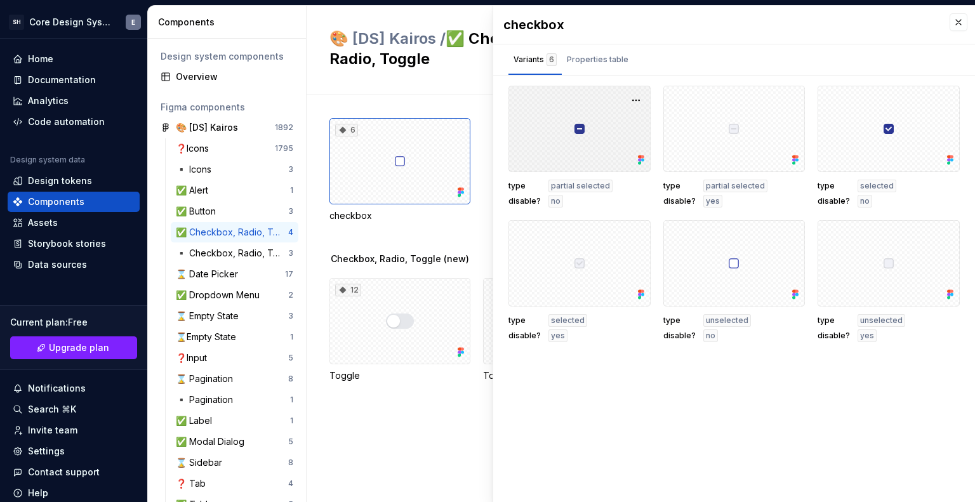
click at [578, 121] on div at bounding box center [579, 129] width 142 height 86
click at [594, 60] on div "Properties table" at bounding box center [598, 59] width 62 height 13
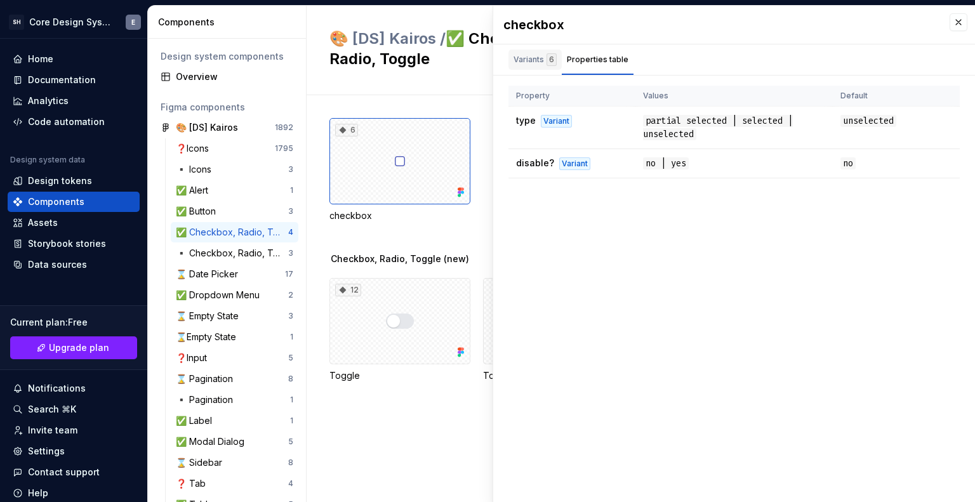
click at [548, 60] on div "6" at bounding box center [552, 59] width 10 height 13
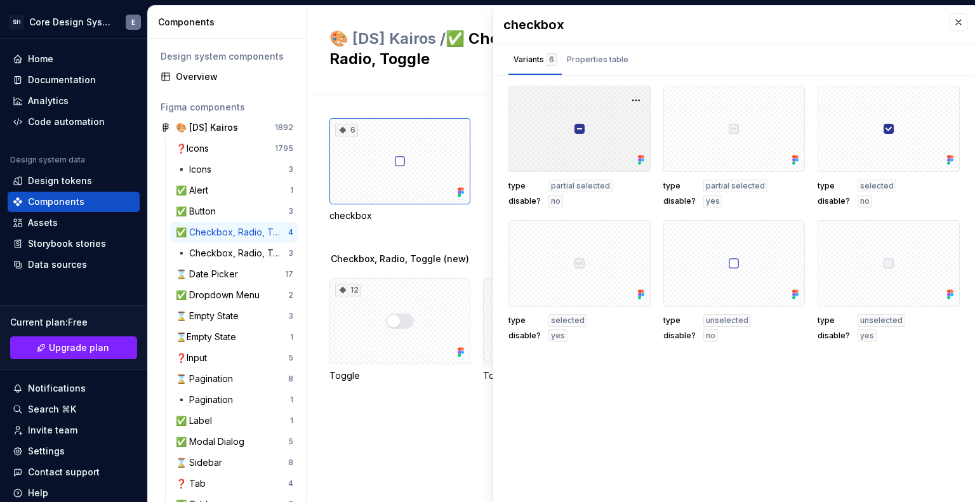
click at [573, 136] on div at bounding box center [579, 129] width 142 height 86
click at [721, 138] on div at bounding box center [734, 129] width 142 height 86
click at [759, 311] on div "type unselected disable? no" at bounding box center [734, 281] width 142 height 122
click at [953, 19] on button "button" at bounding box center [959, 22] width 18 height 18
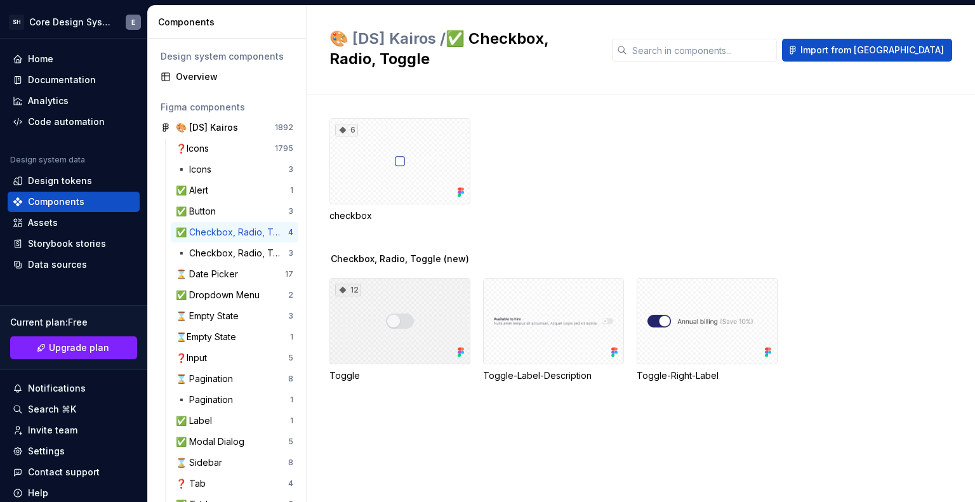
click at [389, 301] on div "12" at bounding box center [399, 321] width 141 height 86
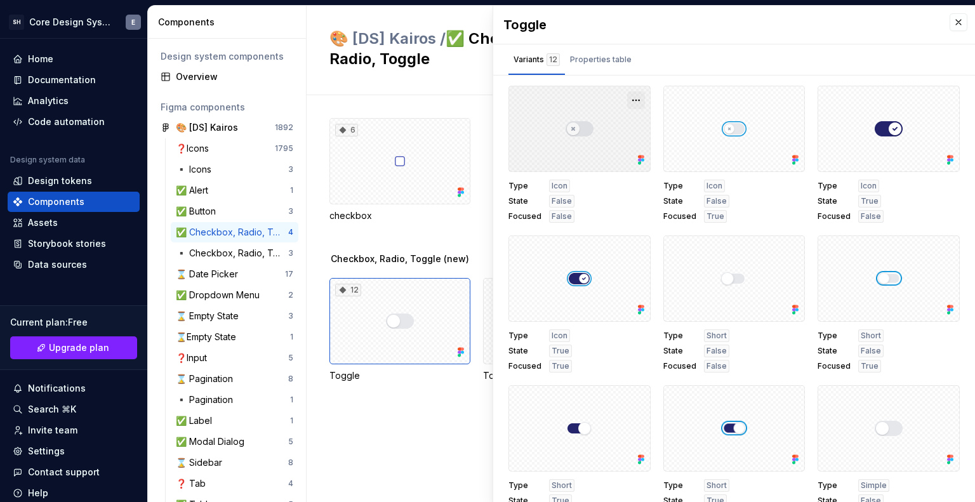
click at [635, 98] on button "button" at bounding box center [636, 100] width 18 height 18
click at [637, 99] on button "button" at bounding box center [636, 100] width 18 height 18
click at [610, 56] on div "Properties table" at bounding box center [601, 59] width 62 height 13
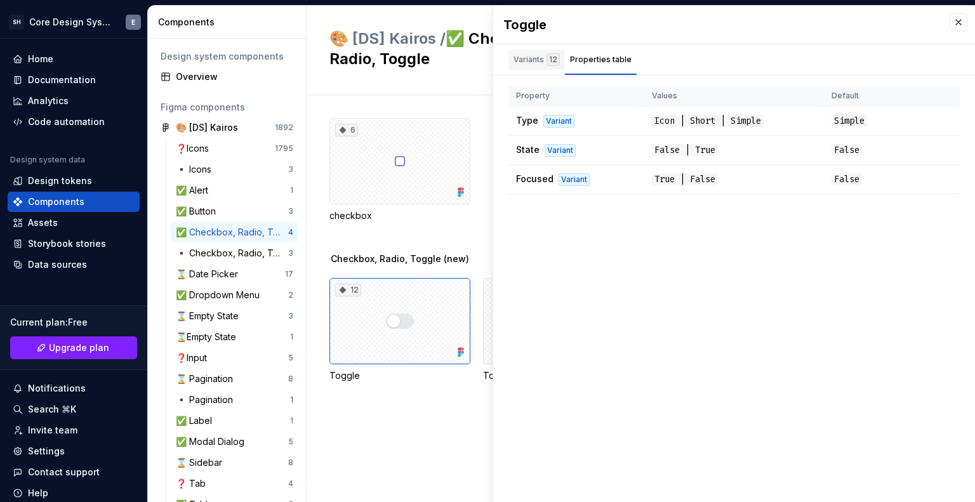
click at [538, 55] on div "Variants 12" at bounding box center [537, 59] width 46 height 13
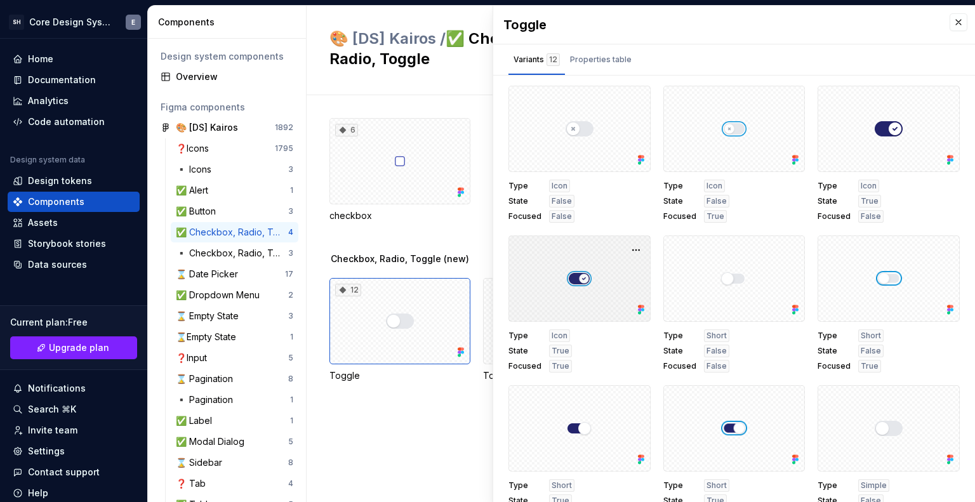
click at [591, 312] on div at bounding box center [579, 279] width 142 height 86
click at [572, 281] on div at bounding box center [579, 279] width 142 height 86
click at [572, 282] on div at bounding box center [579, 279] width 142 height 86
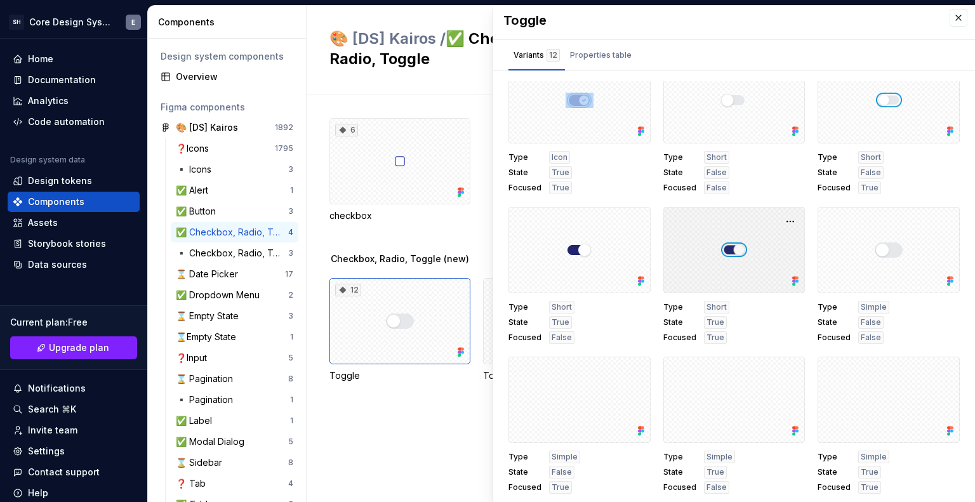
scroll to position [5, 0]
click at [389, 372] on div "Checkbox, Radio, Toggle (new) 12 Toggle Toggle-Label-Description Toggle-Right-L…" at bounding box center [652, 333] width 646 height 160
click at [951, 17] on button "button" at bounding box center [959, 17] width 18 height 18
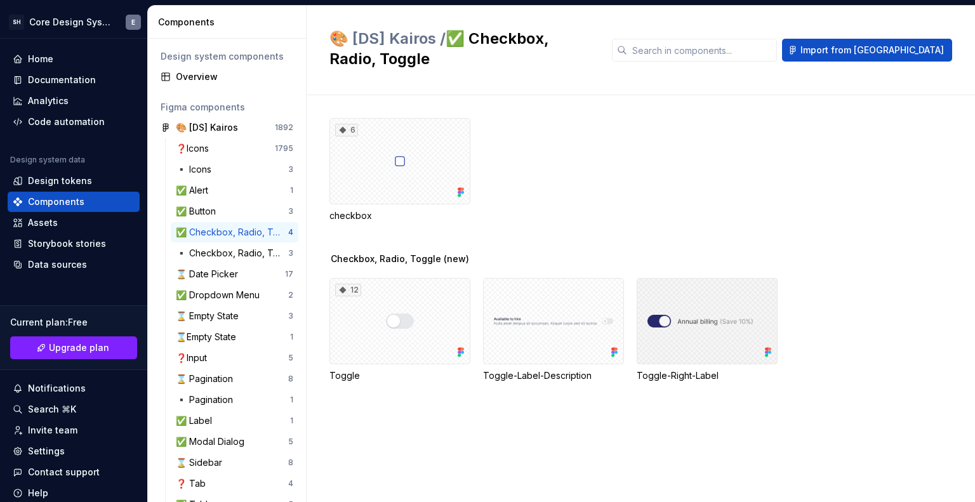
click at [707, 295] on div at bounding box center [707, 321] width 141 height 86
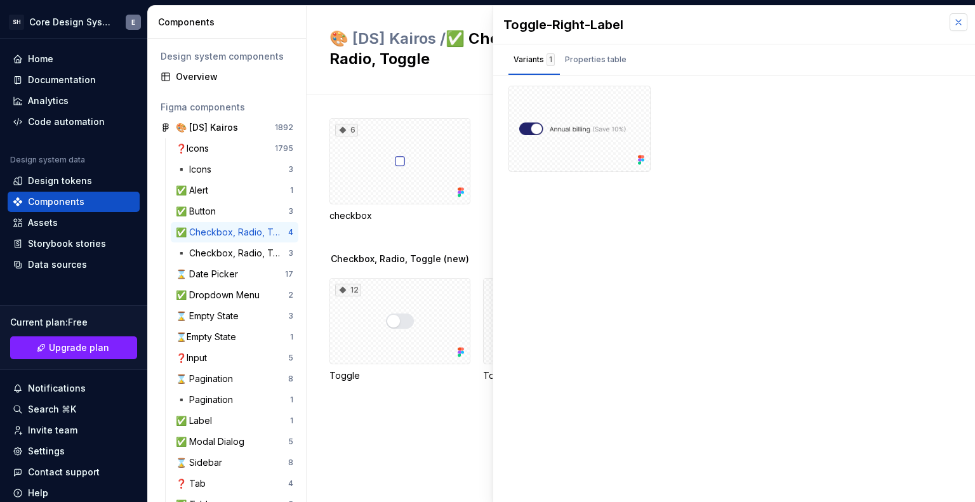
click at [960, 17] on button "button" at bounding box center [959, 22] width 18 height 18
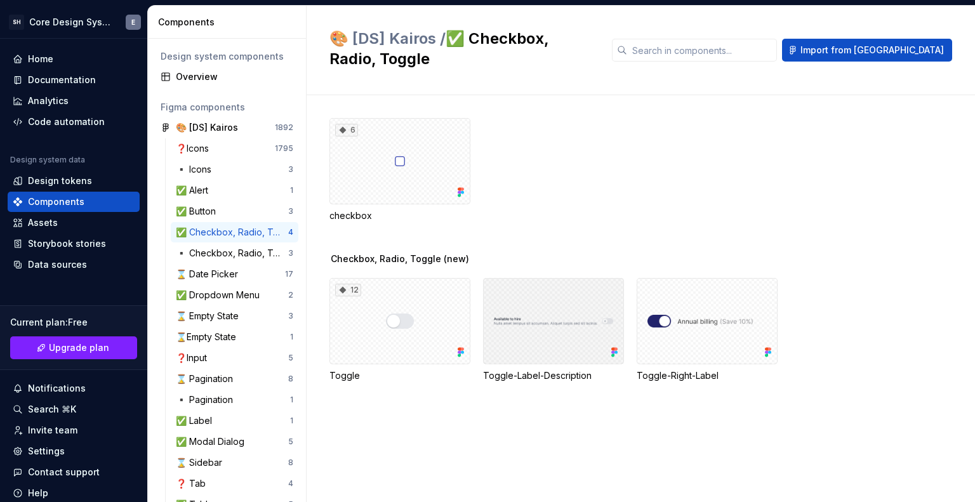
click at [507, 295] on div at bounding box center [553, 321] width 141 height 86
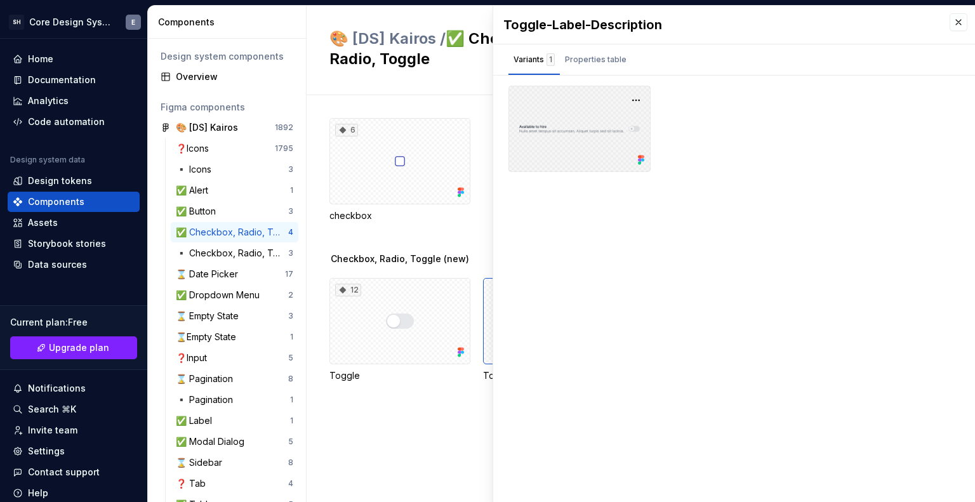
click at [551, 138] on div at bounding box center [579, 129] width 142 height 86
click at [590, 58] on div "Properties table" at bounding box center [596, 59] width 62 height 13
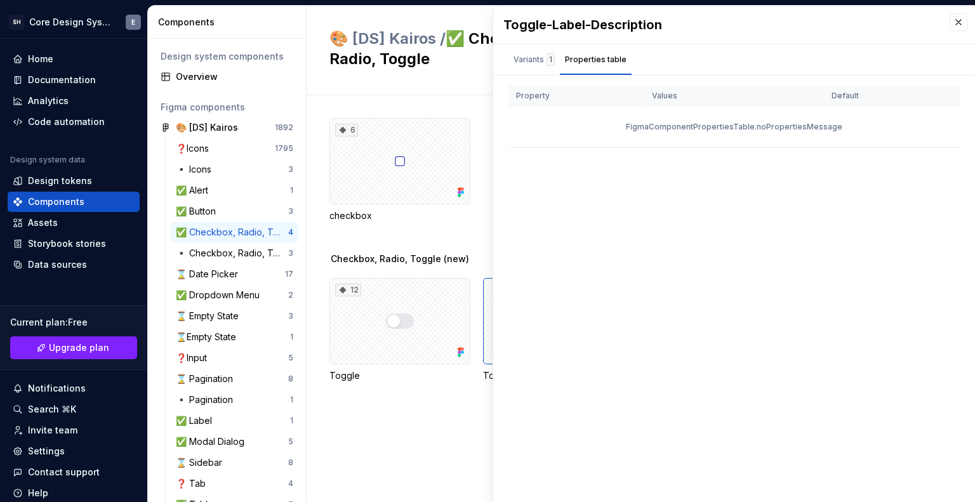
click at [769, 127] on div "FigmaComponentPropertiesTable.noPropertiesMessage" at bounding box center [733, 127] width 451 height 41
click at [401, 314] on div "12" at bounding box center [399, 321] width 141 height 86
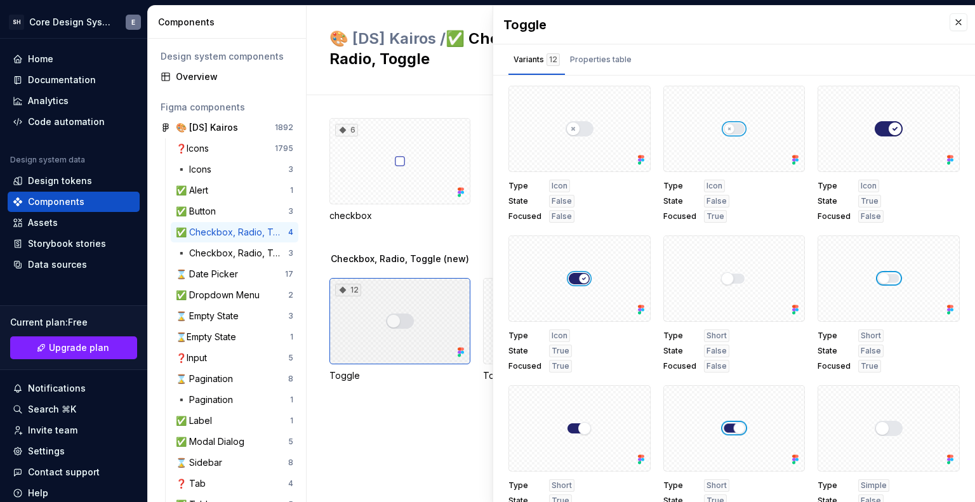
click at [398, 307] on div "12" at bounding box center [399, 321] width 141 height 86
click at [589, 119] on div at bounding box center [579, 129] width 142 height 86
click at [627, 98] on button "button" at bounding box center [636, 100] width 18 height 18
click at [627, 96] on button "button" at bounding box center [636, 100] width 18 height 18
click at [609, 59] on div "Properties table" at bounding box center [601, 59] width 62 height 13
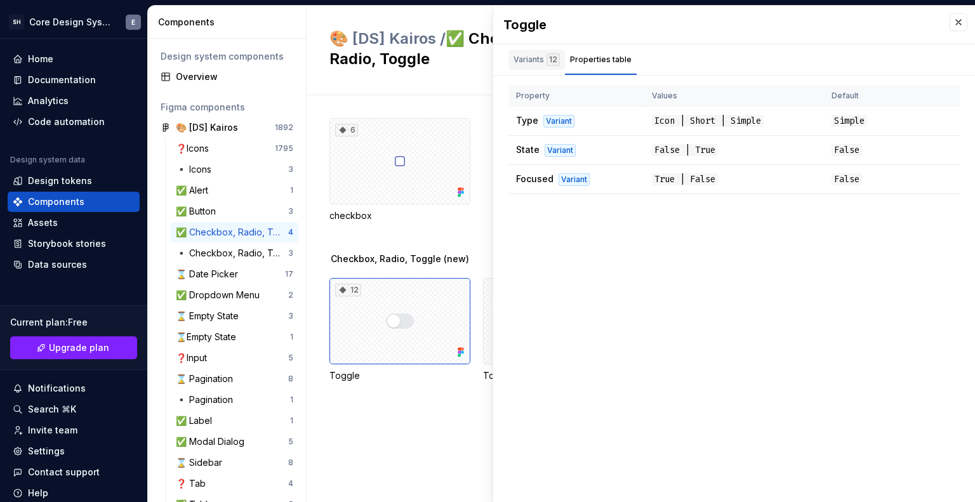
click at [538, 67] on div "Variants 12" at bounding box center [536, 60] width 56 height 20
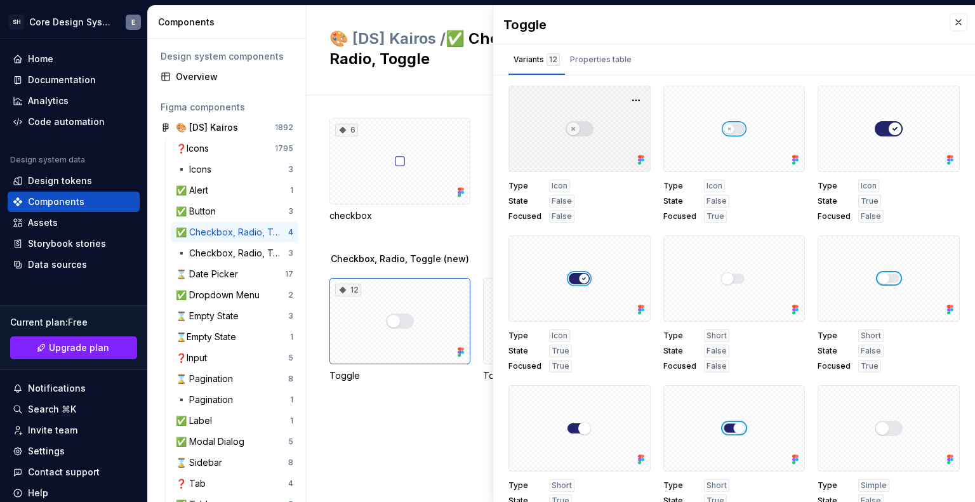
click at [552, 141] on div at bounding box center [579, 129] width 142 height 86
click at [561, 126] on div at bounding box center [579, 129] width 142 height 86
click at [599, 109] on div at bounding box center [579, 129] width 142 height 86
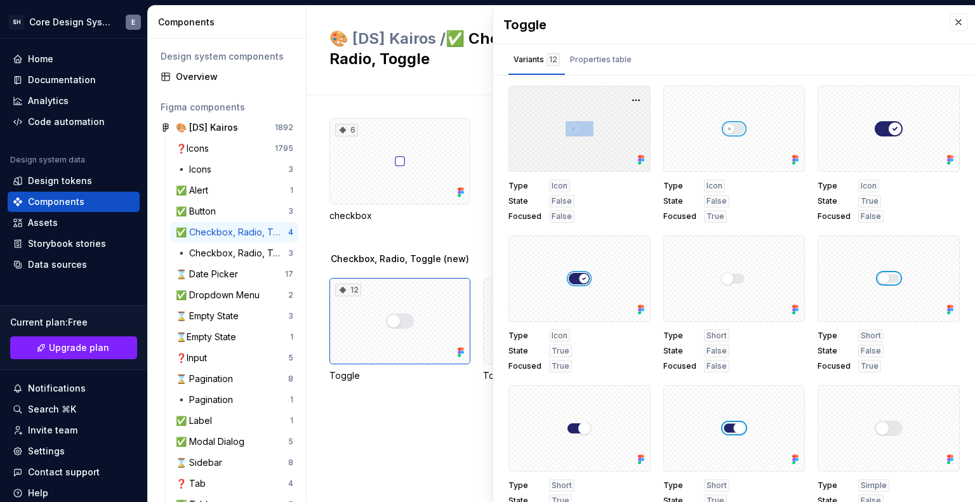
click at [599, 110] on div at bounding box center [579, 129] width 142 height 86
click at [602, 406] on div at bounding box center [579, 428] width 142 height 86
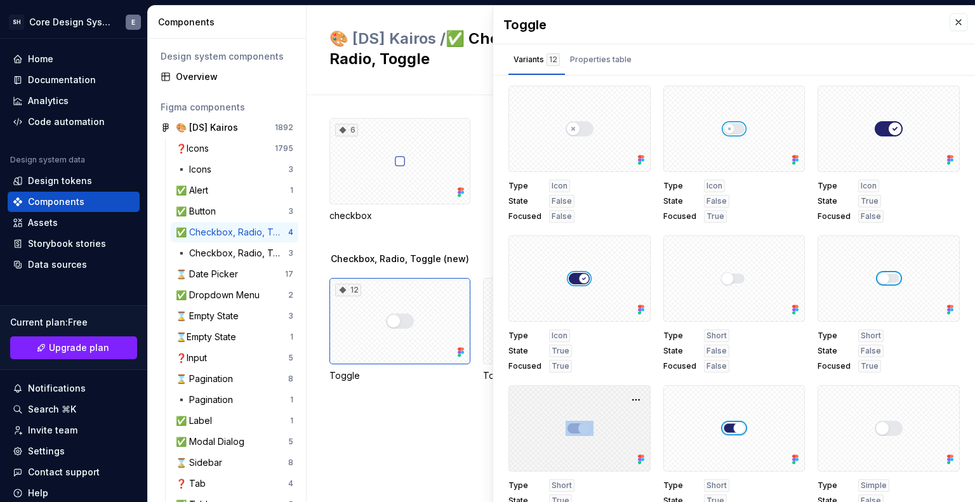
click at [602, 406] on div at bounding box center [579, 428] width 142 height 86
click at [602, 408] on div at bounding box center [579, 428] width 142 height 86
click at [622, 264] on div at bounding box center [579, 279] width 142 height 86
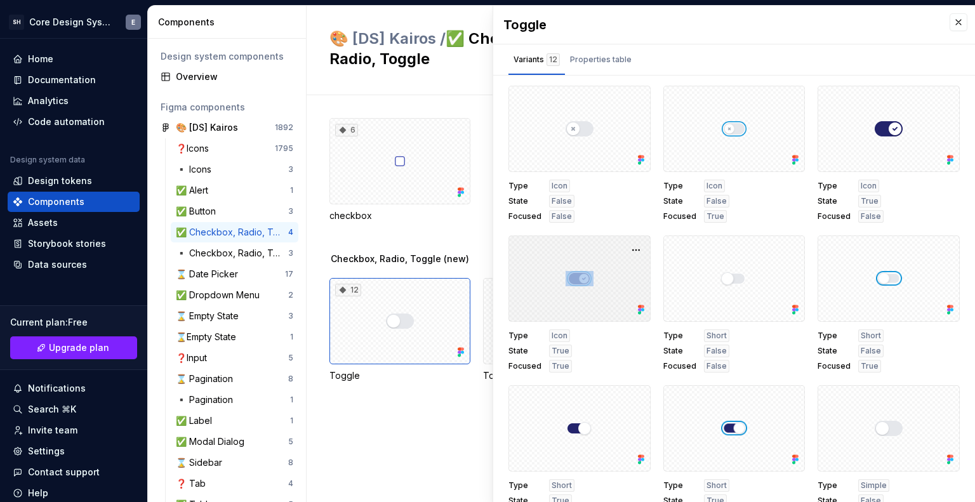
click at [622, 264] on div at bounding box center [579, 279] width 142 height 86
click at [223, 73] on div "Overview" at bounding box center [234, 76] width 117 height 13
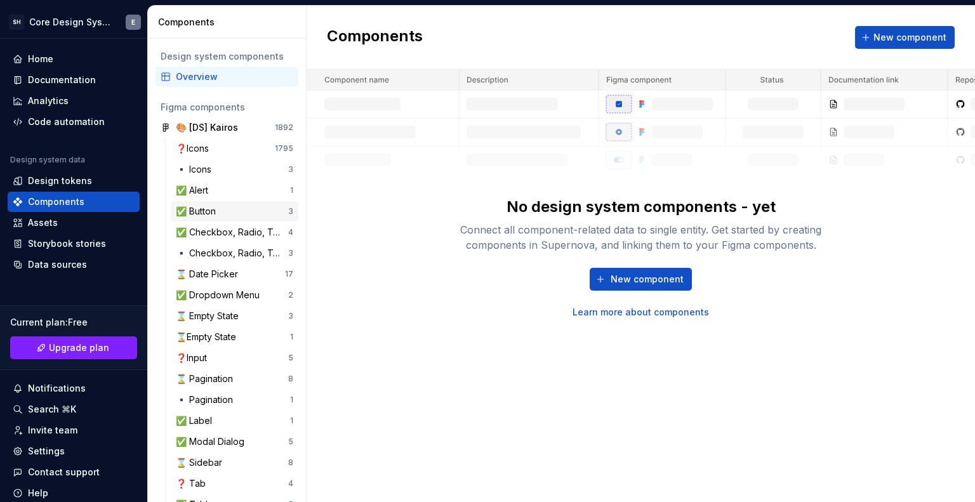
click at [227, 211] on div "✅ Button" at bounding box center [232, 211] width 112 height 13
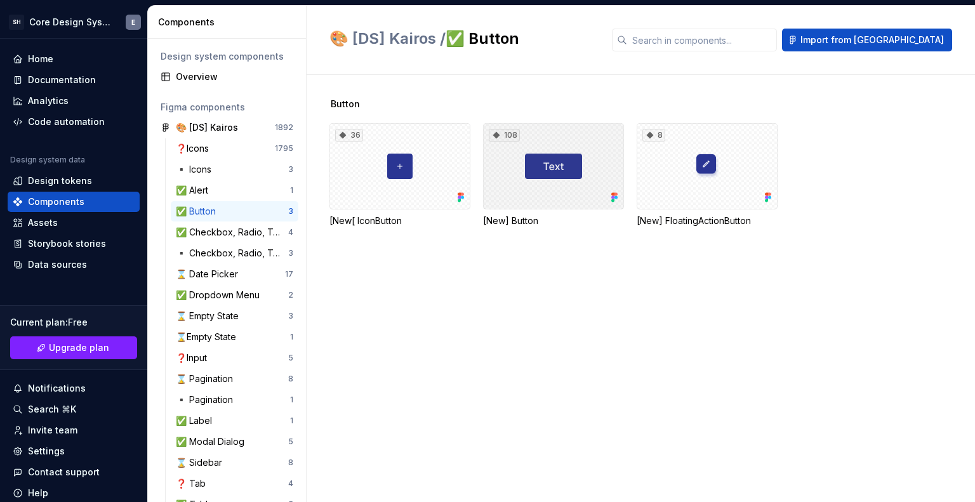
click at [537, 164] on div "108" at bounding box center [553, 166] width 141 height 86
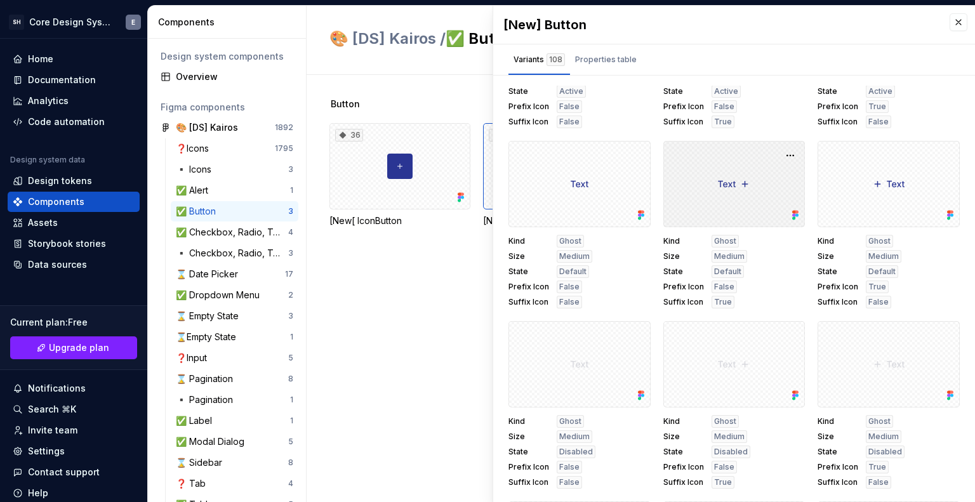
scroll to position [508, 0]
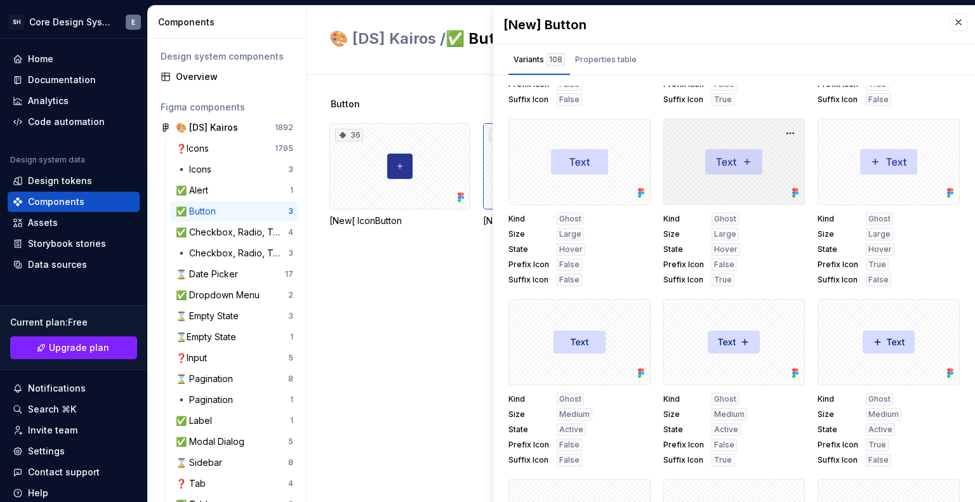
click at [729, 170] on div at bounding box center [734, 162] width 142 height 86
click at [781, 133] on button "button" at bounding box center [790, 133] width 18 height 18
click at [712, 140] on div at bounding box center [734, 162] width 142 height 86
click at [613, 65] on div "Properties table" at bounding box center [606, 59] width 62 height 13
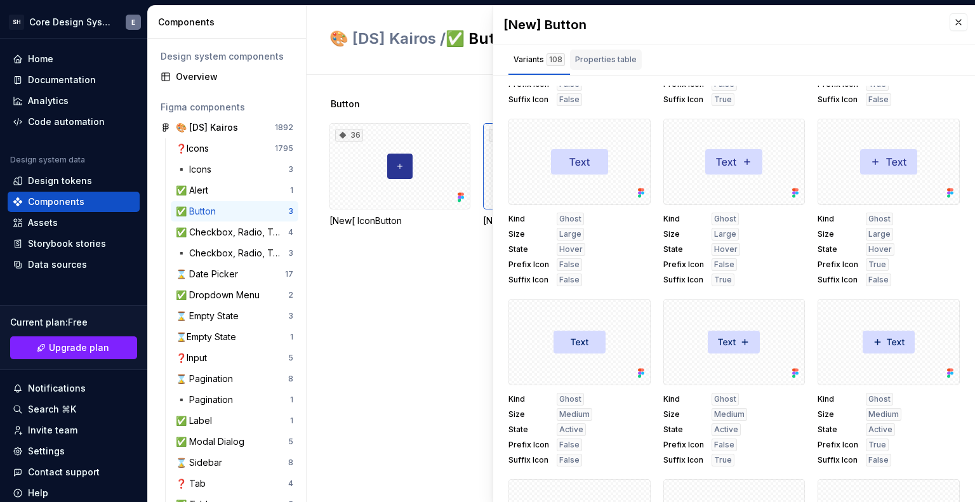
scroll to position [0, 0]
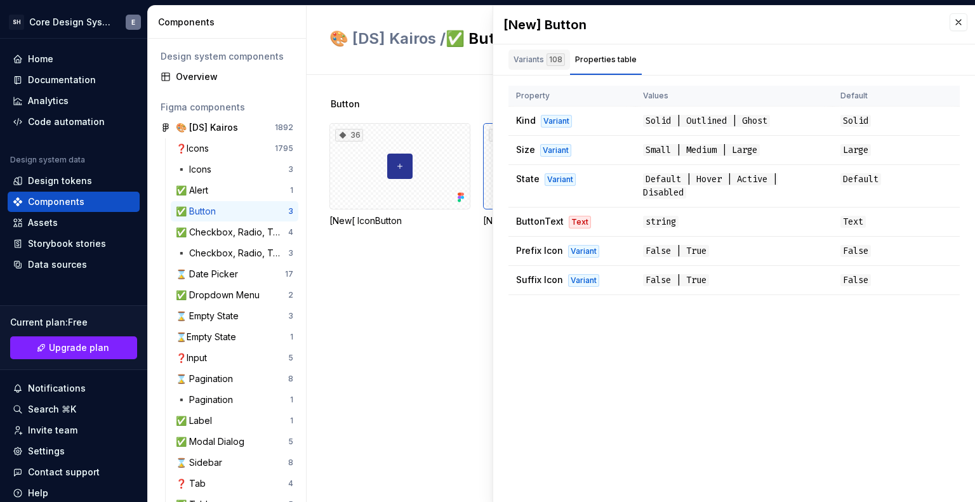
click at [533, 60] on div "Variants 108" at bounding box center [539, 59] width 51 height 13
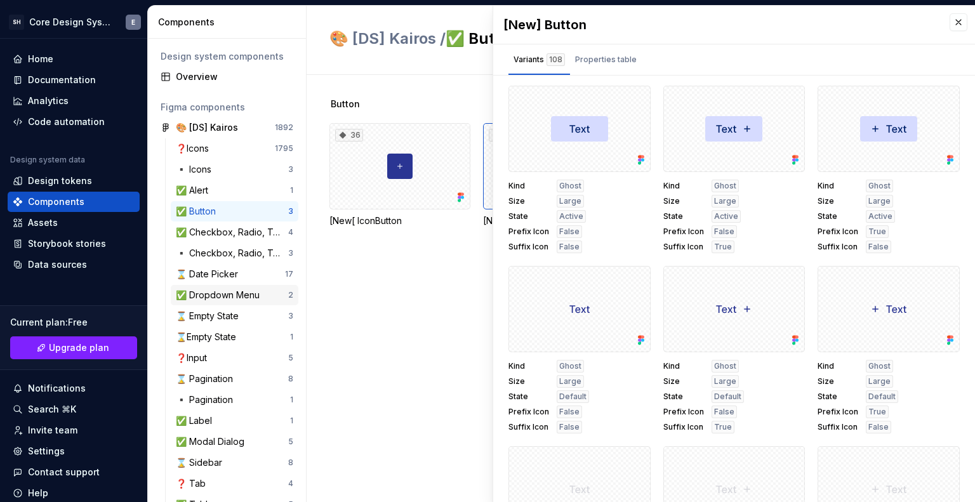
click at [230, 299] on div "✅ Dropdown Menu" at bounding box center [220, 295] width 89 height 13
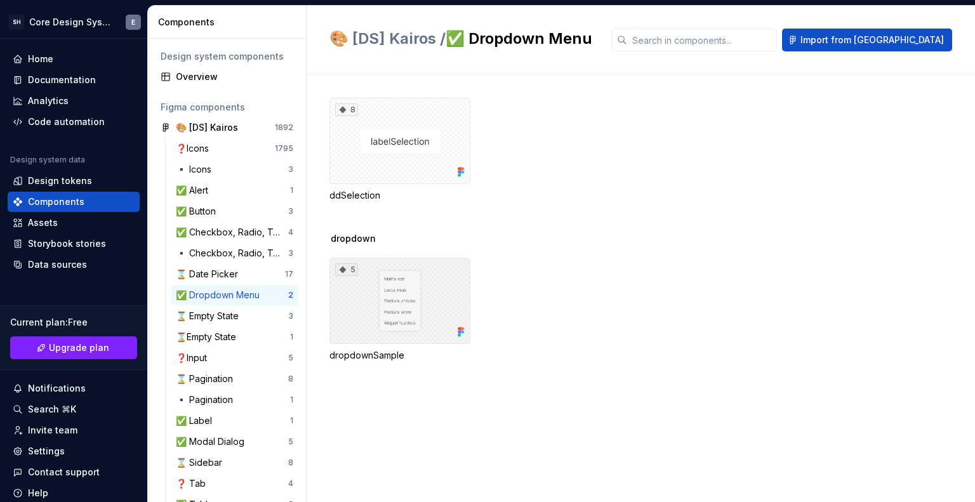
click at [402, 299] on div "5" at bounding box center [399, 301] width 141 height 86
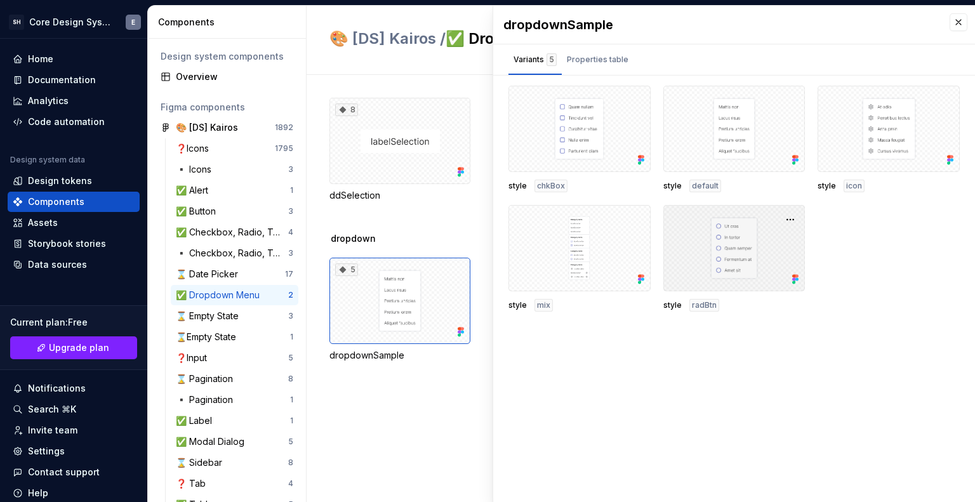
click at [747, 256] on div at bounding box center [734, 248] width 142 height 86
click at [618, 246] on div at bounding box center [579, 248] width 142 height 86
click at [597, 138] on div at bounding box center [579, 129] width 142 height 86
click at [752, 135] on div at bounding box center [734, 129] width 142 height 86
click at [864, 131] on div at bounding box center [889, 129] width 142 height 86
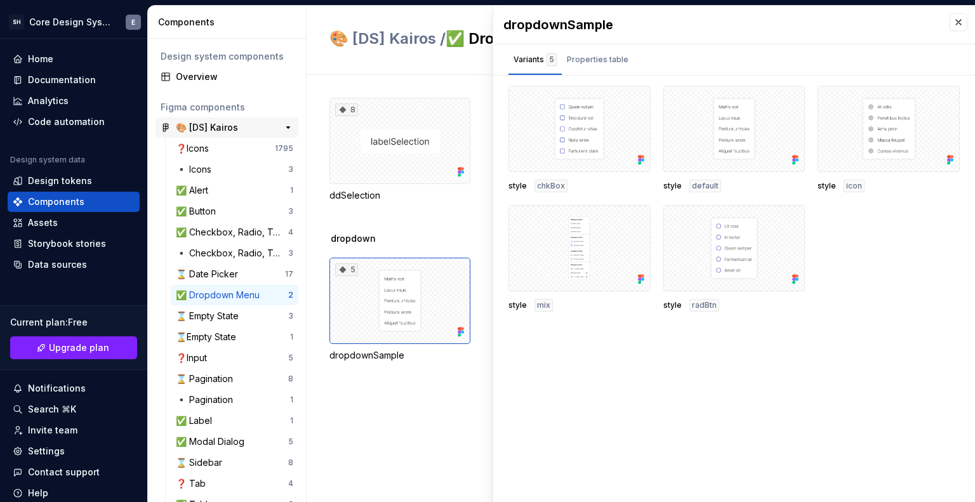
click at [241, 126] on div "🎨 [DS] Kairos" at bounding box center [223, 127] width 95 height 13
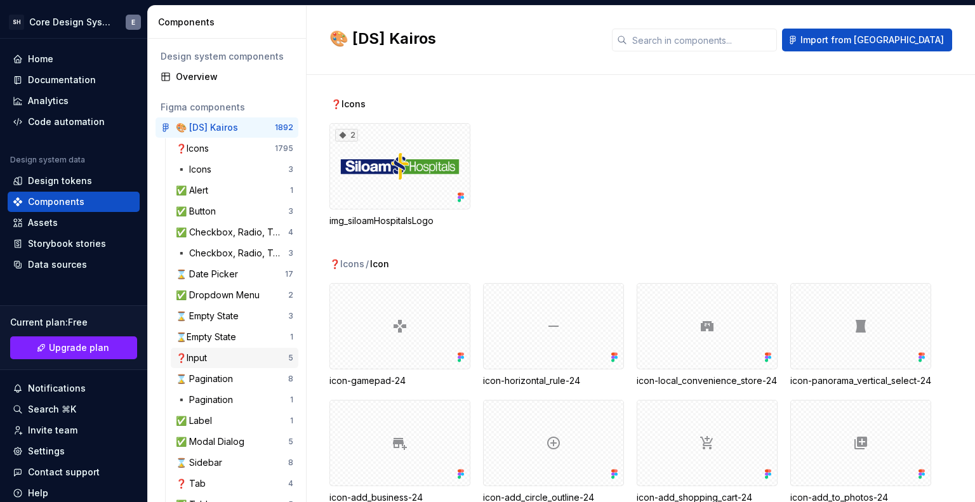
click at [238, 350] on div "❓Input 5" at bounding box center [235, 358] width 128 height 20
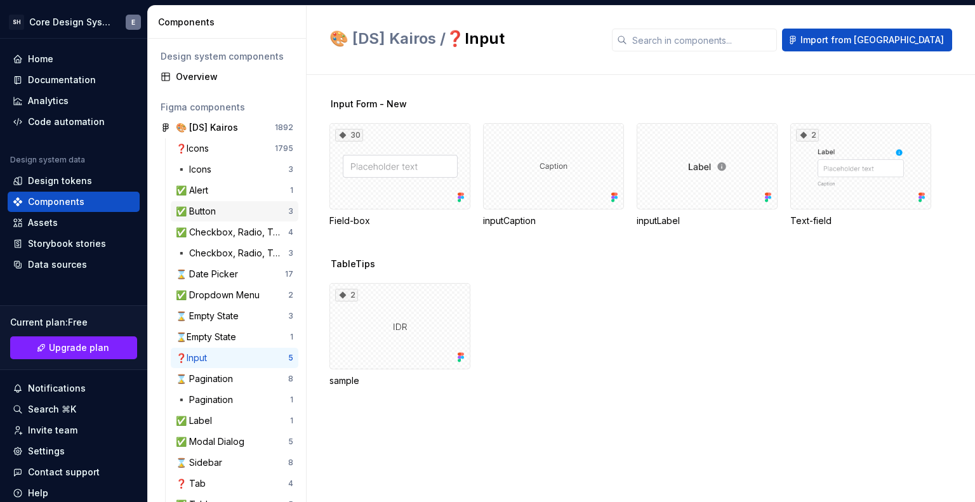
scroll to position [193, 0]
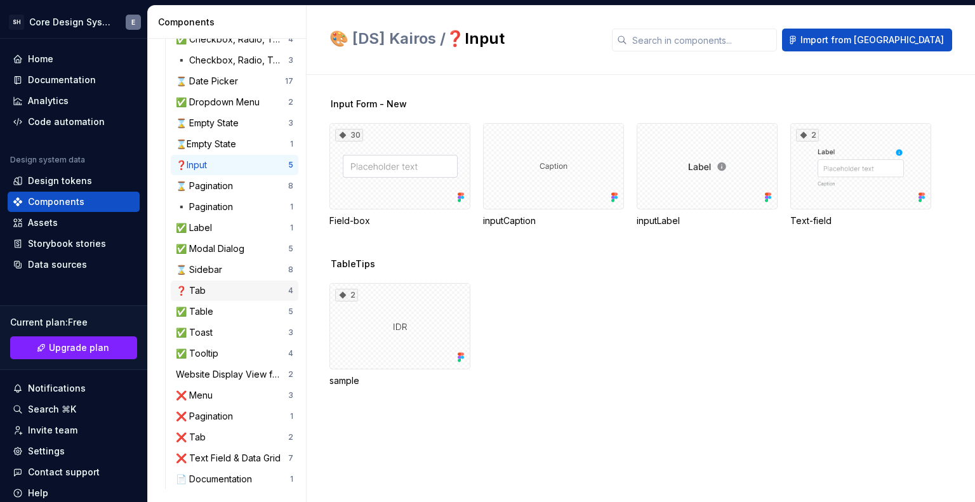
click at [239, 285] on div "❓ Tab" at bounding box center [232, 290] width 112 height 13
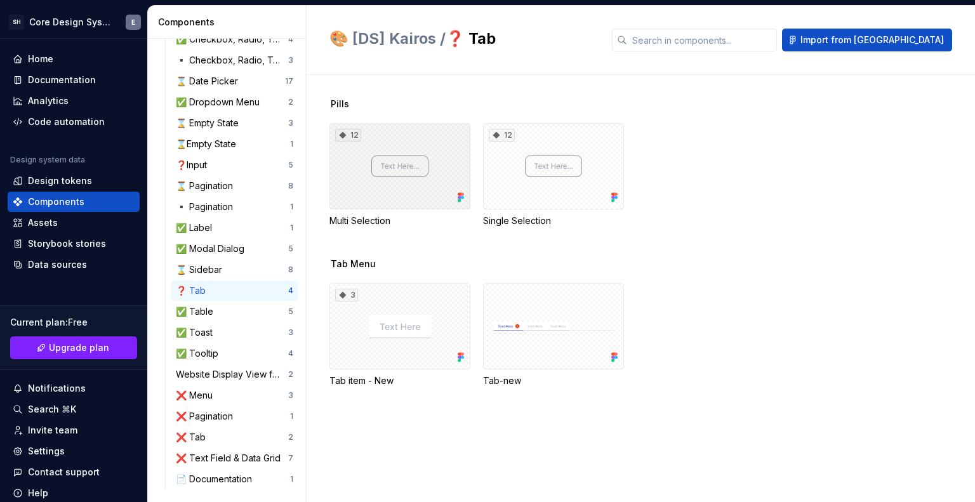
click at [430, 164] on div "12" at bounding box center [399, 166] width 141 height 86
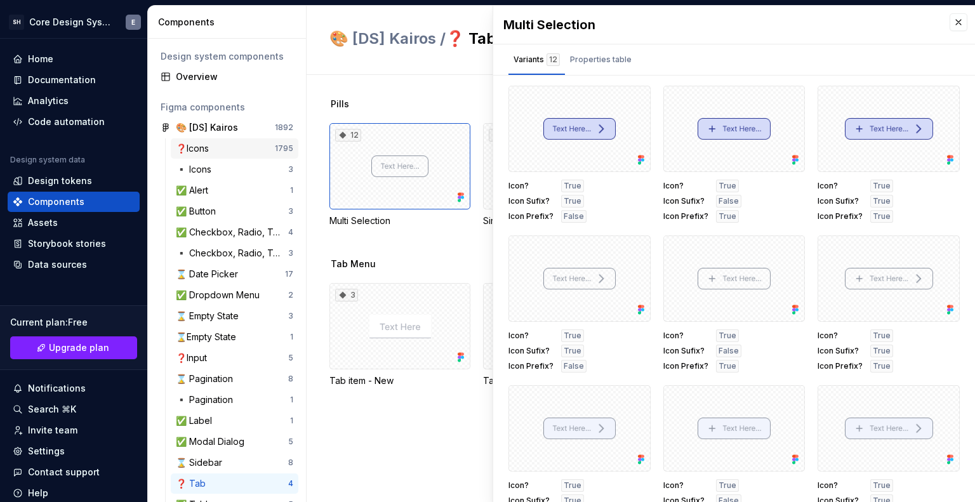
click at [218, 147] on div "❓Icons" at bounding box center [225, 148] width 99 height 13
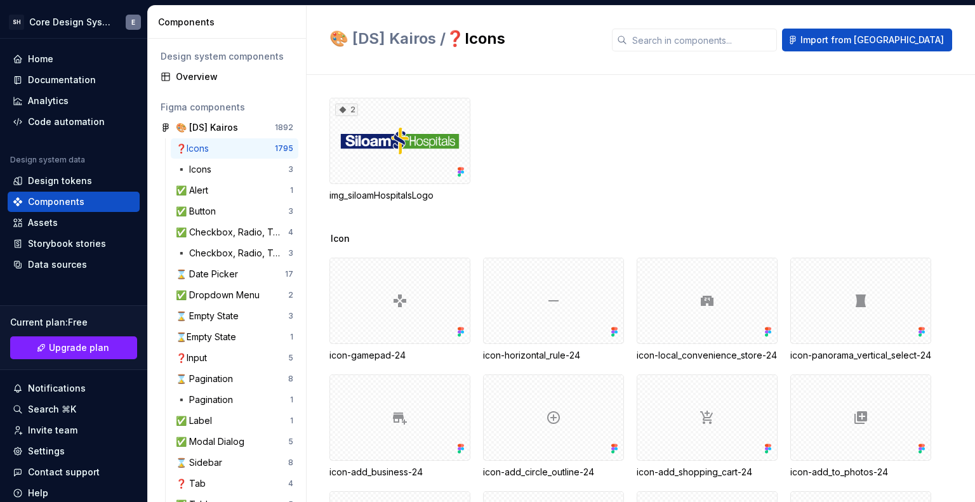
click at [366, 134] on div "2" at bounding box center [399, 141] width 141 height 86
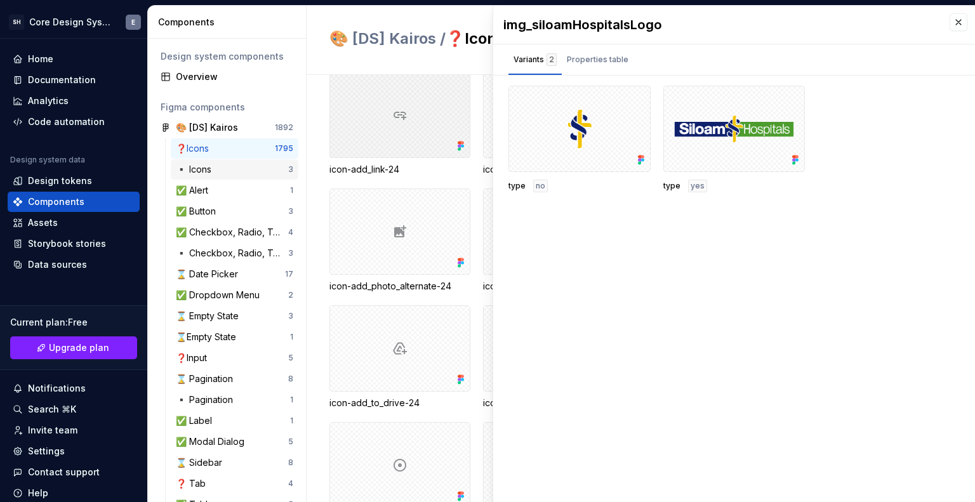
scroll to position [3386, 0]
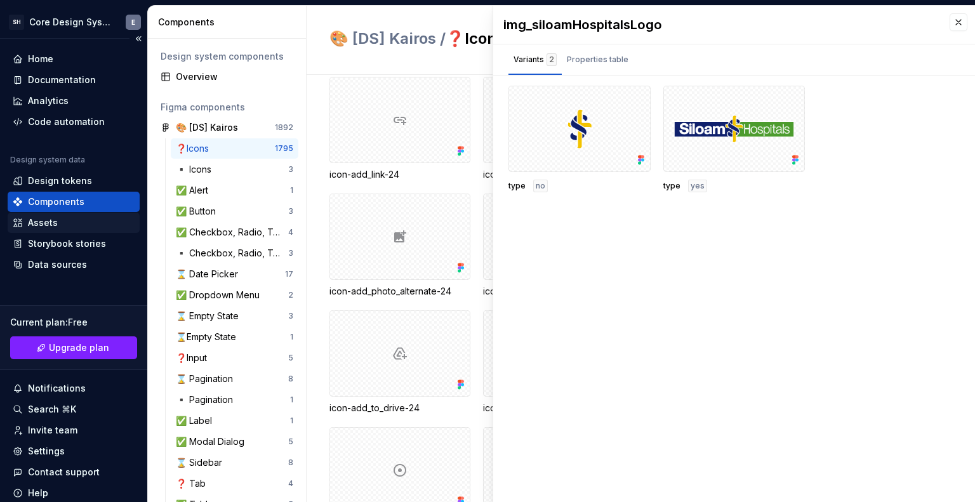
click at [69, 217] on div "Assets" at bounding box center [74, 222] width 122 height 13
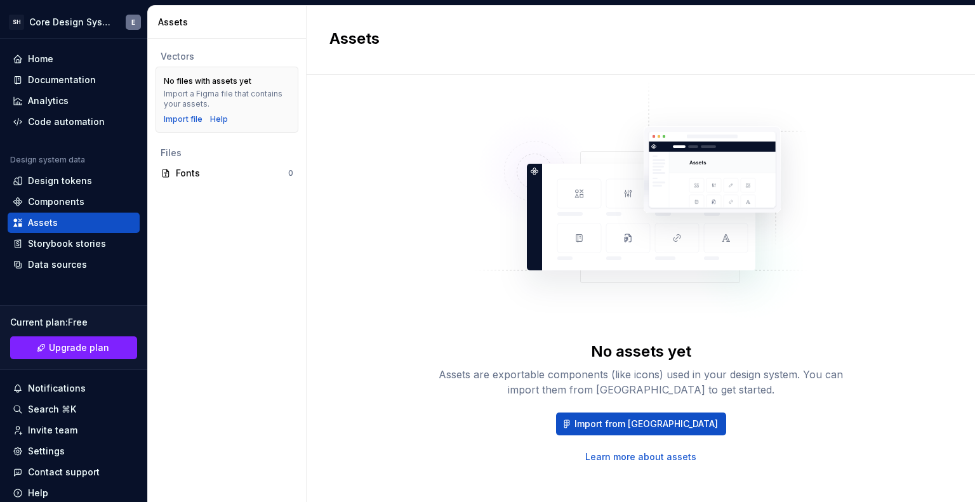
scroll to position [27, 0]
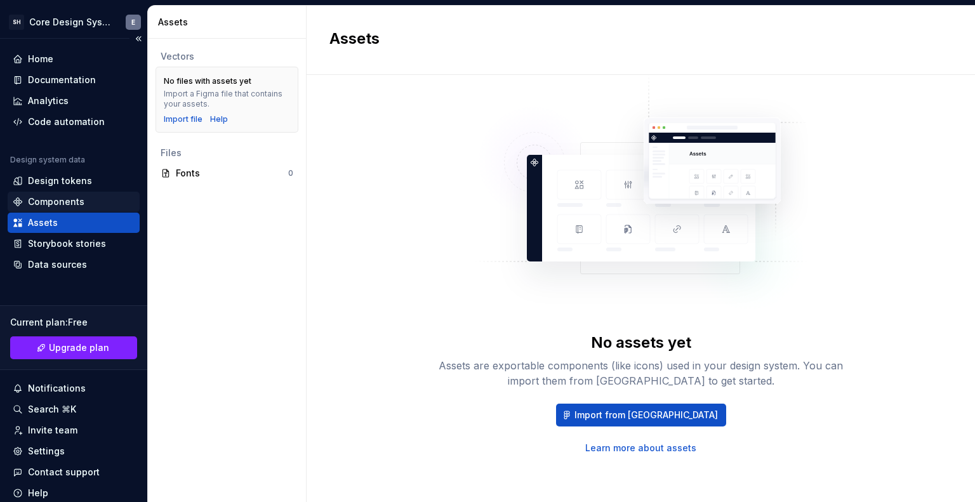
click at [79, 205] on div "Components" at bounding box center [56, 202] width 56 height 13
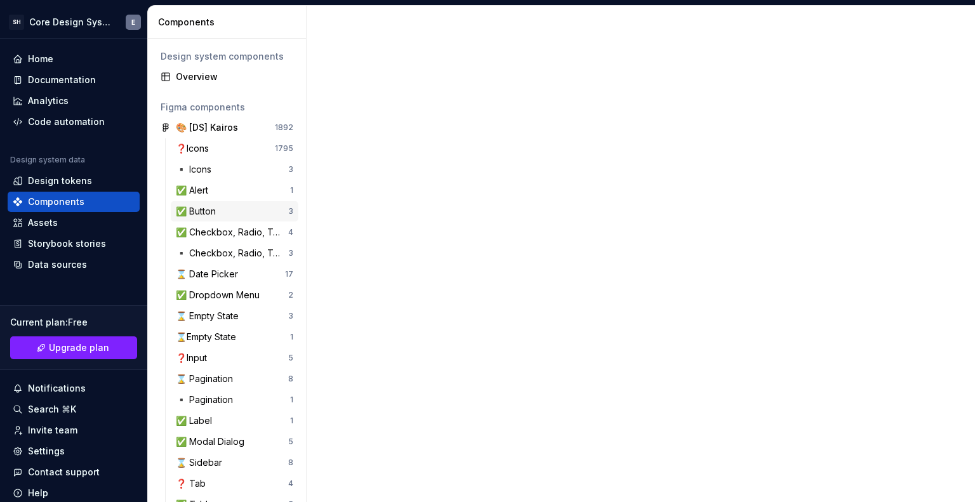
scroll to position [193, 0]
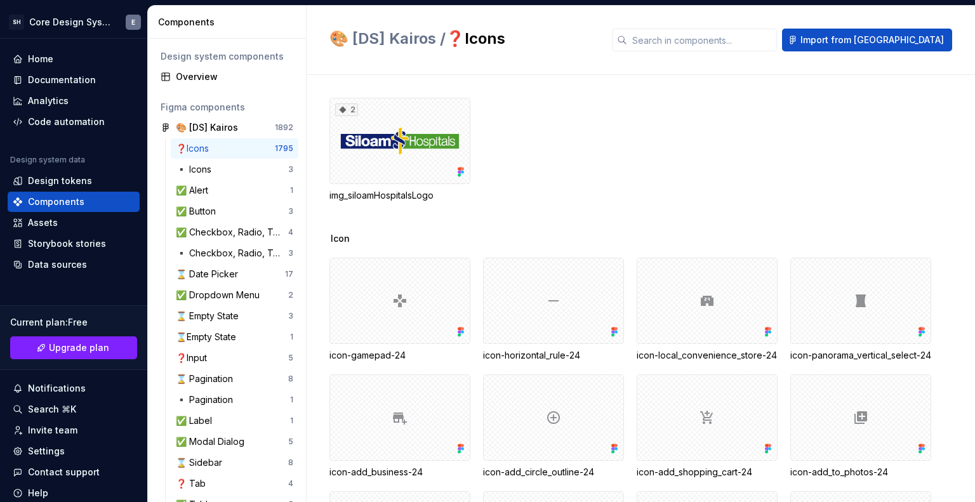
scroll to position [677, 0]
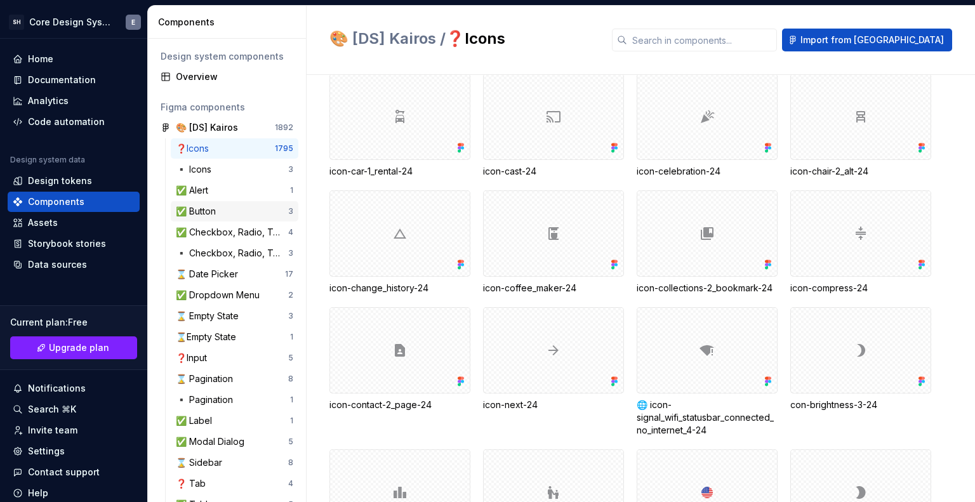
click at [229, 208] on div "✅ Button" at bounding box center [232, 211] width 112 height 13
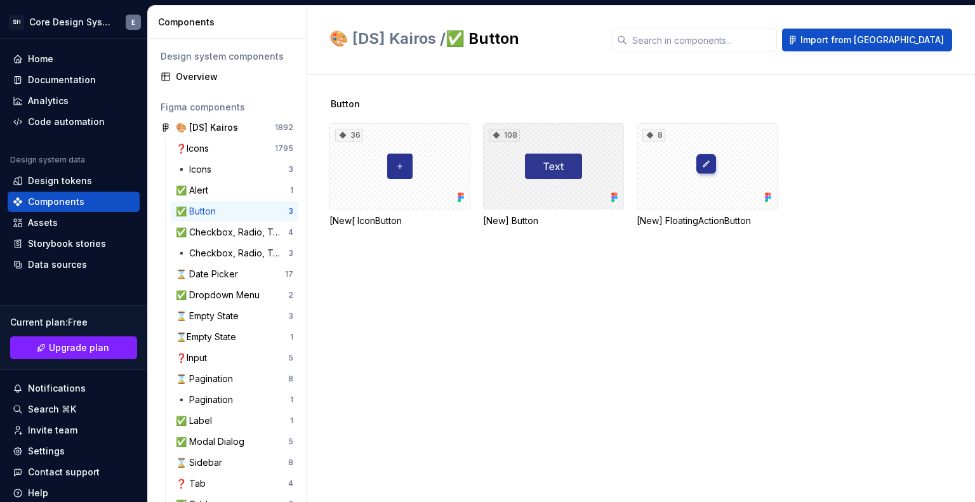
click at [573, 162] on div "108" at bounding box center [553, 166] width 141 height 86
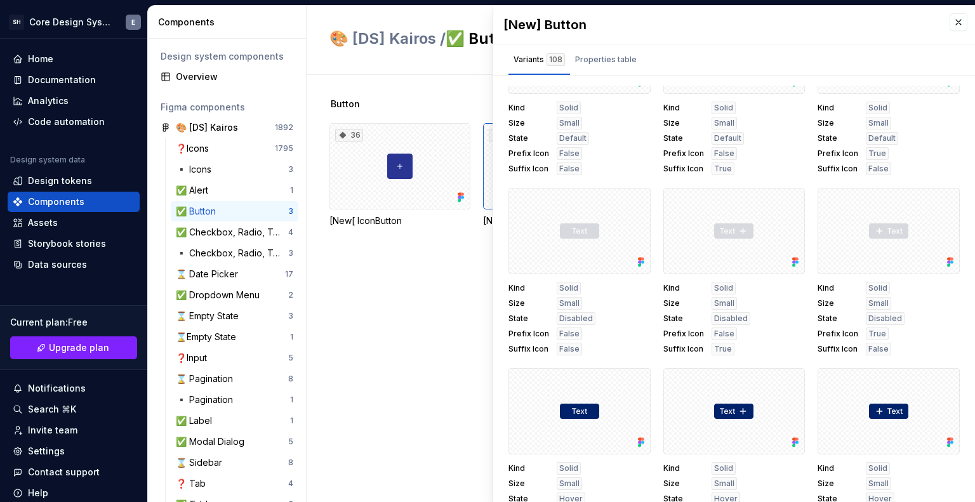
scroll to position [6065, 0]
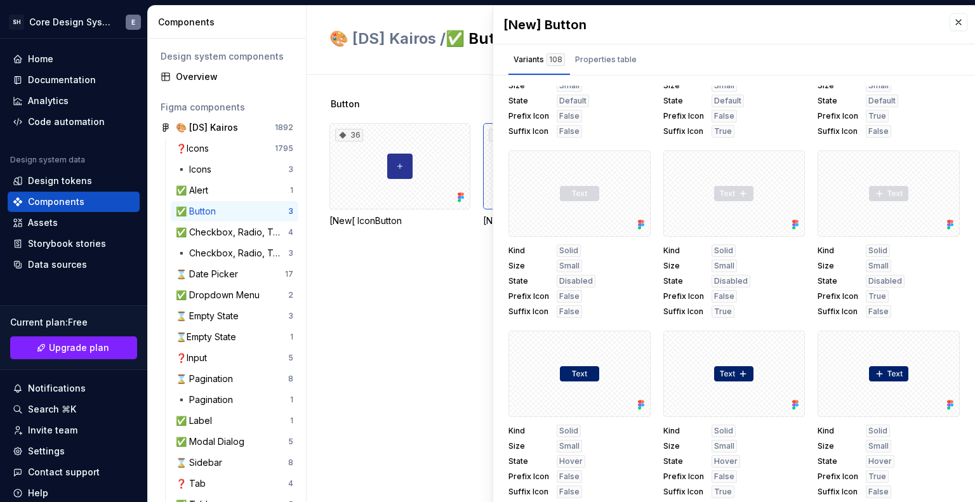
click at [368, 306] on div "Button 36 [New[ IconButton 108 [New] Button 8 [New] FloatingActionButton" at bounding box center [652, 288] width 646 height 427
click at [249, 85] on div "Overview" at bounding box center [227, 77] width 143 height 20
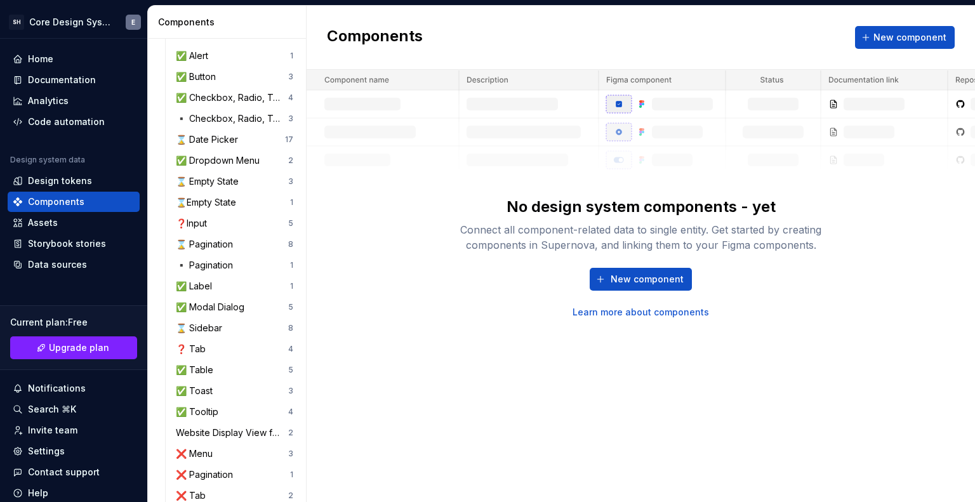
scroll to position [193, 0]
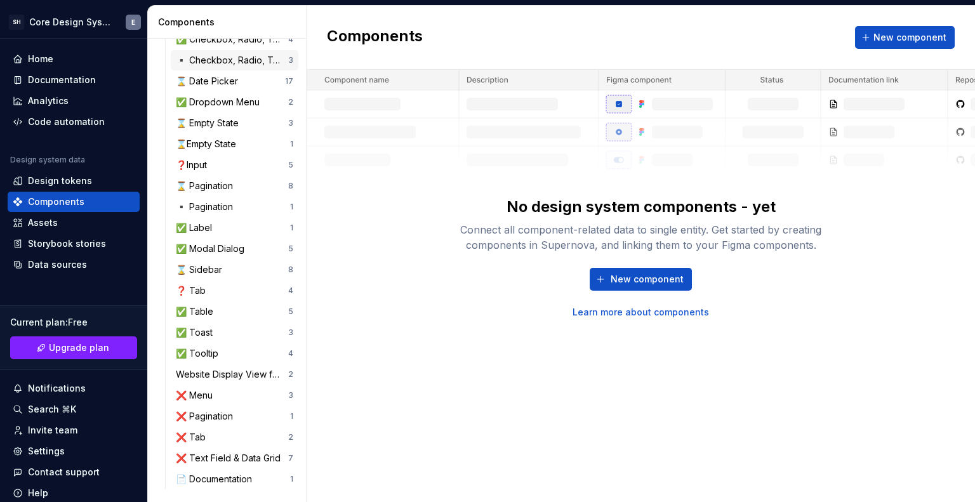
click at [246, 67] on div "▪️ Checkbox, Radio, Toggle (new) 3" at bounding box center [235, 60] width 128 height 20
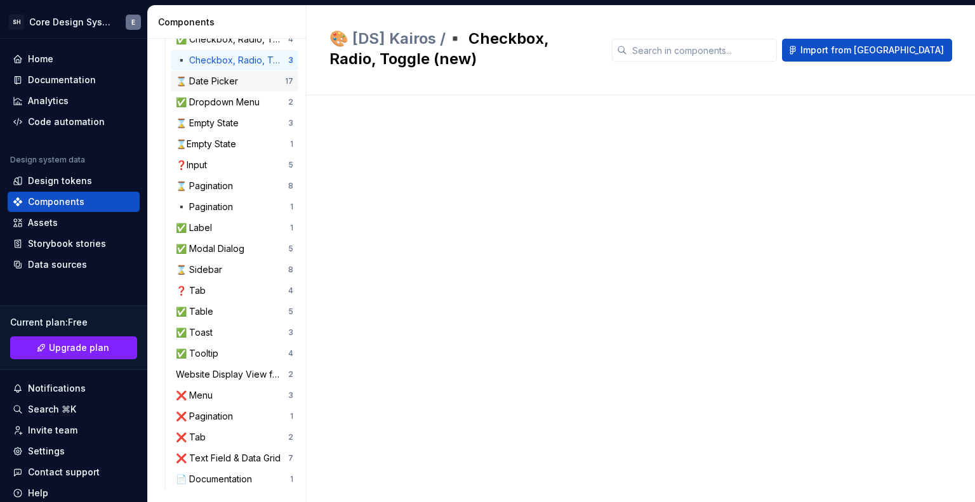
click at [244, 71] on div "⌛ Date Picker 17" at bounding box center [235, 81] width 128 height 20
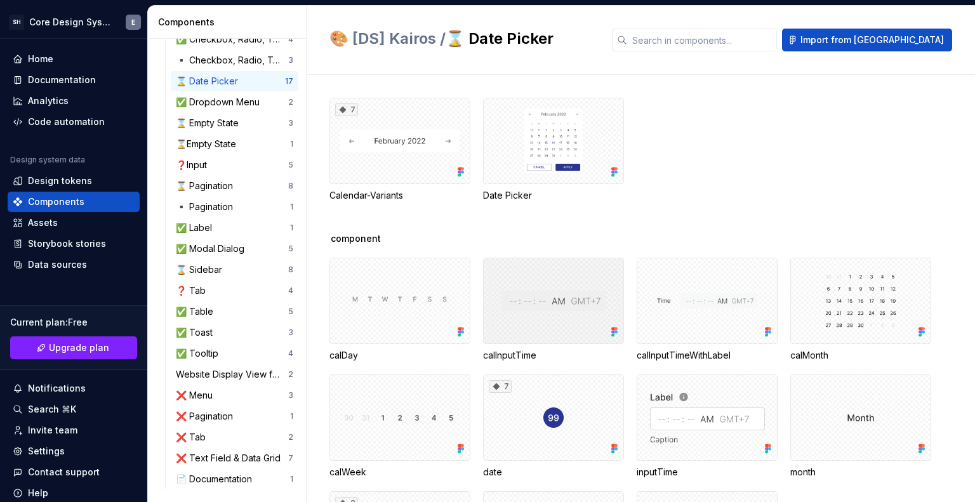
click at [540, 292] on div at bounding box center [553, 301] width 141 height 86
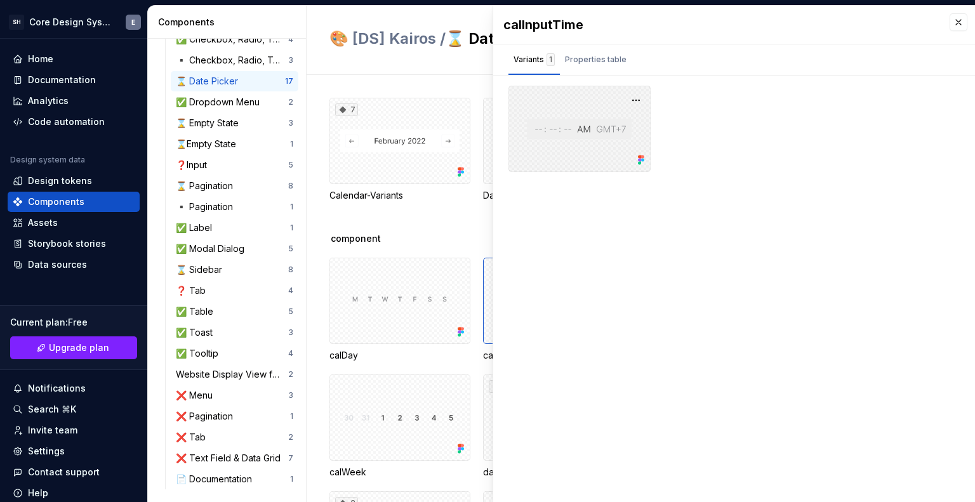
click at [613, 119] on div at bounding box center [579, 129] width 142 height 86
click at [406, 307] on div at bounding box center [399, 301] width 141 height 86
click at [554, 153] on div at bounding box center [579, 129] width 142 height 86
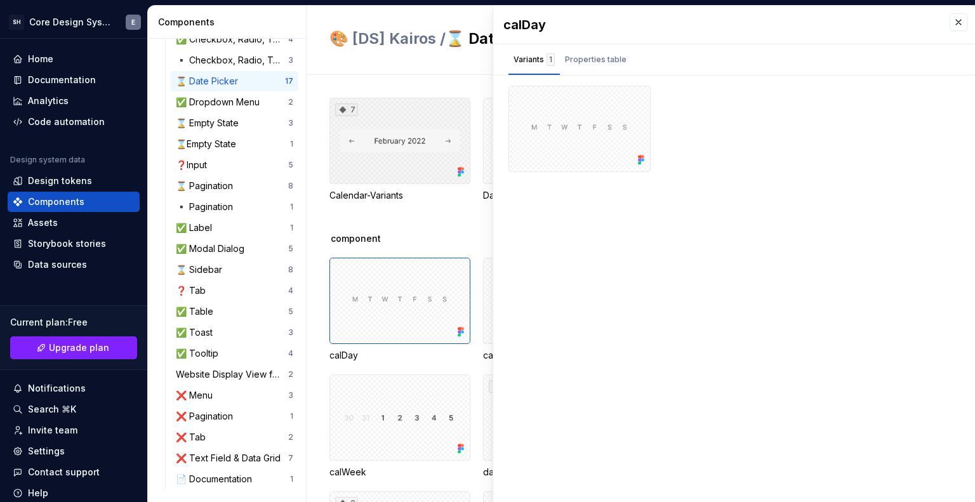
click at [444, 172] on div "7" at bounding box center [399, 141] width 141 height 86
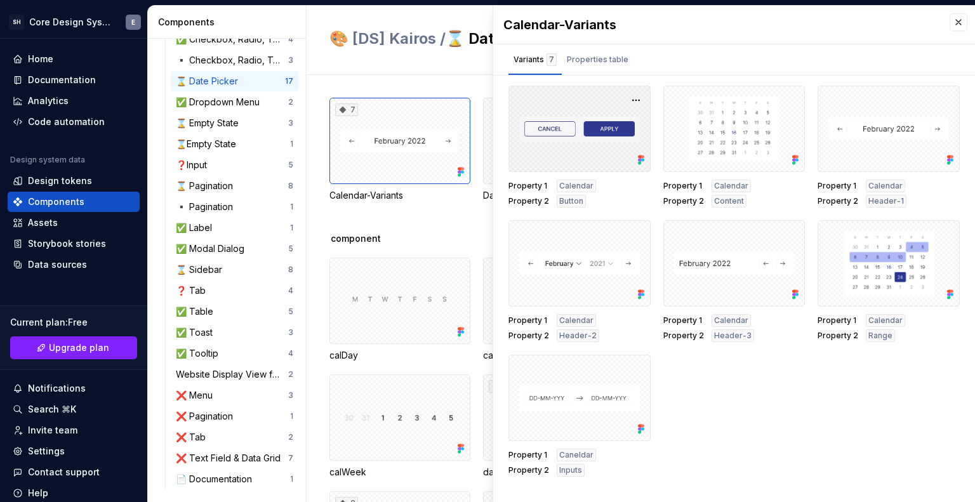
click at [551, 122] on div at bounding box center [579, 129] width 142 height 86
click at [561, 246] on div at bounding box center [579, 263] width 142 height 86
click at [560, 269] on div at bounding box center [579, 263] width 142 height 86
click at [752, 125] on div at bounding box center [734, 129] width 142 height 86
click at [429, 304] on div at bounding box center [399, 301] width 141 height 86
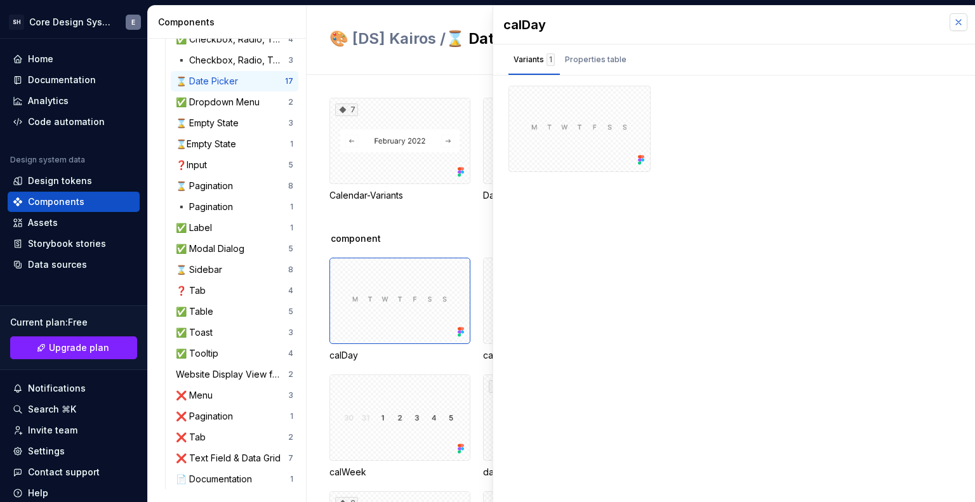
click at [965, 23] on button "button" at bounding box center [959, 22] width 18 height 18
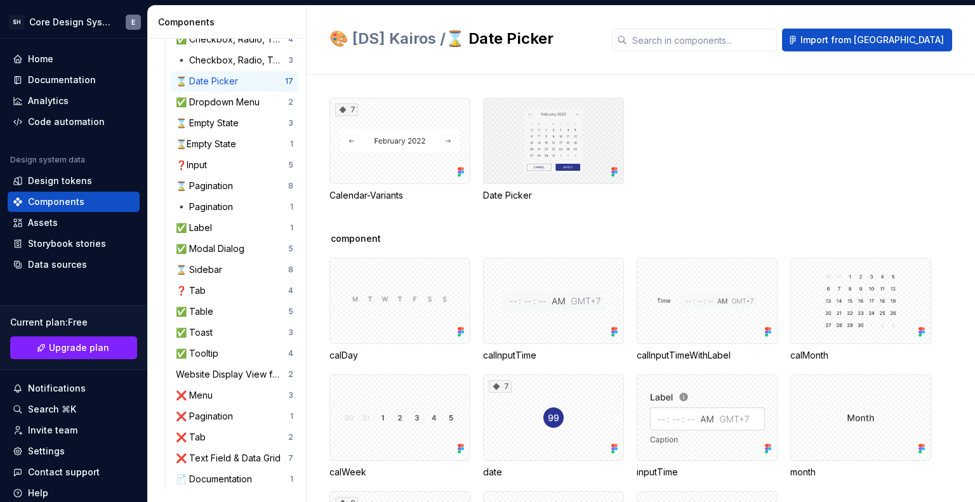
click at [573, 141] on div at bounding box center [553, 141] width 141 height 86
